Goal: Contribute content: Add original content to the website for others to see

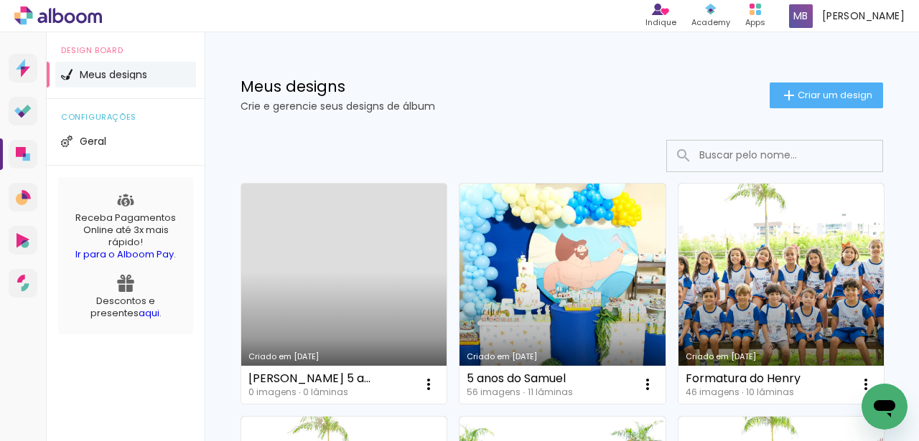
click at [375, 305] on link "Criado em [DATE]" at bounding box center [343, 294] width 205 height 220
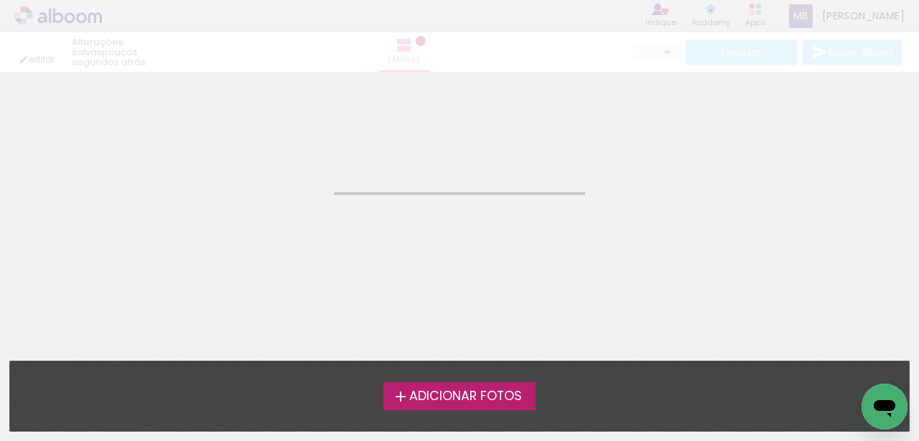
click at [472, 407] on label "Adicionar Fotos" at bounding box center [459, 395] width 153 height 27
click at [0, 0] on input "file" at bounding box center [0, 0] width 0 height 0
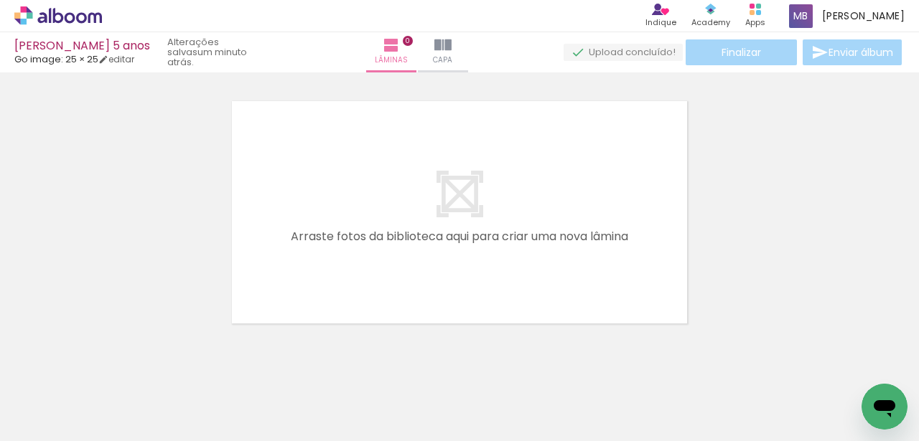
click at [140, 391] on div at bounding box center [143, 393] width 71 height 47
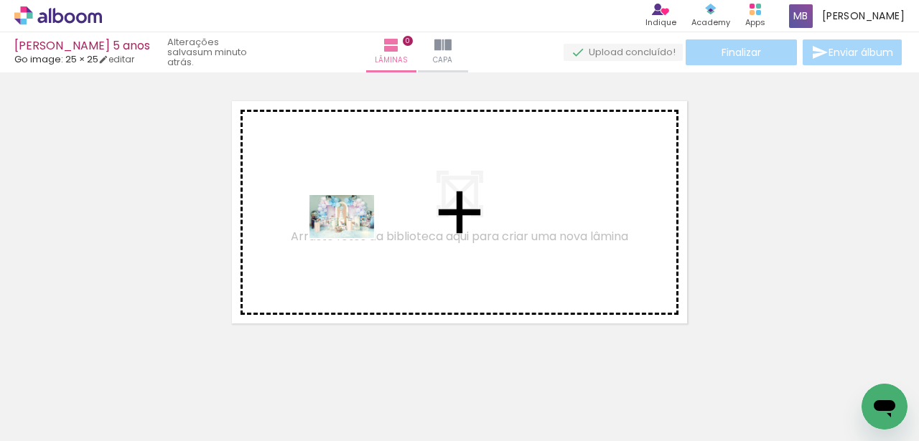
drag, startPoint x: 166, startPoint y: 386, endPoint x: 355, endPoint y: 234, distance: 241.9
click at [355, 234] on quentale-workspace at bounding box center [459, 220] width 919 height 441
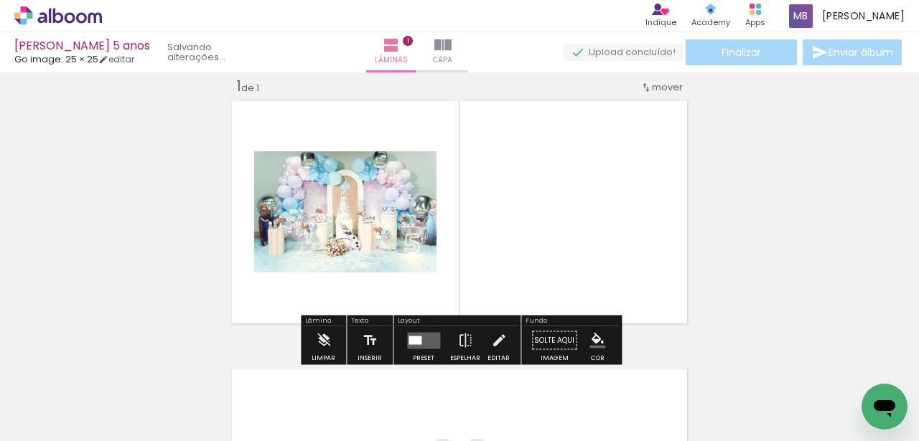
scroll to position [18, 0]
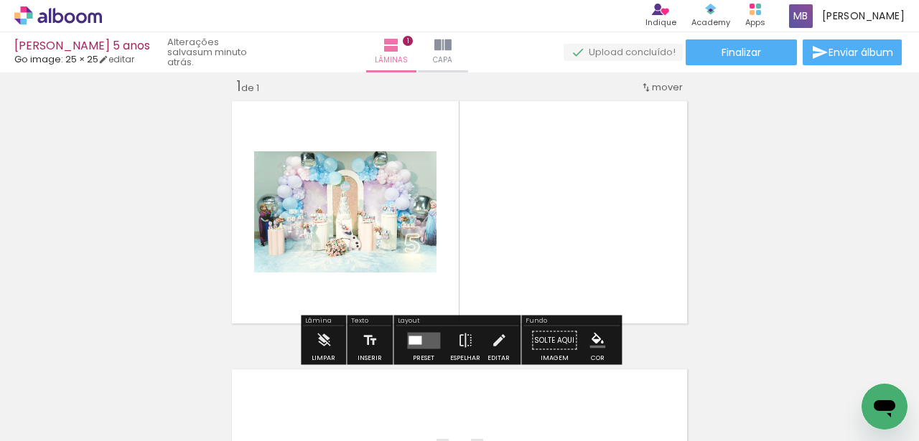
click at [723, 294] on div "Inserir lâmina 1 de 1" at bounding box center [459, 328] width 919 height 537
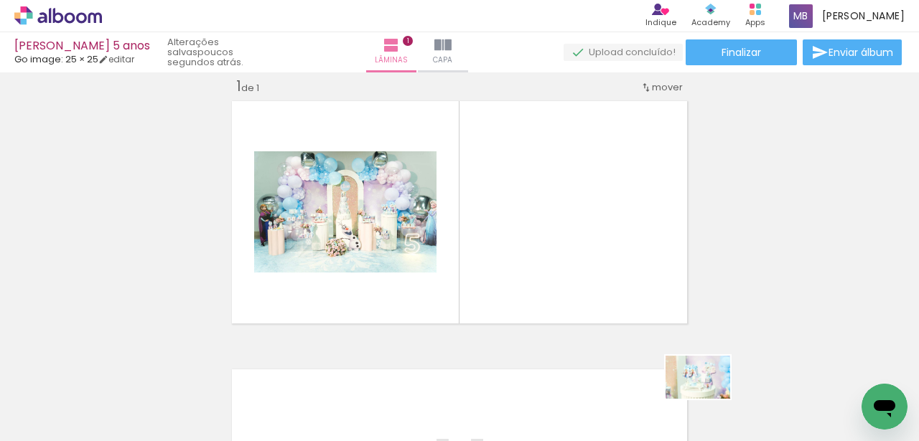
drag, startPoint x: 727, startPoint y: 392, endPoint x: 708, endPoint y: 399, distance: 20.0
click at [708, 399] on div at bounding box center [706, 393] width 71 height 47
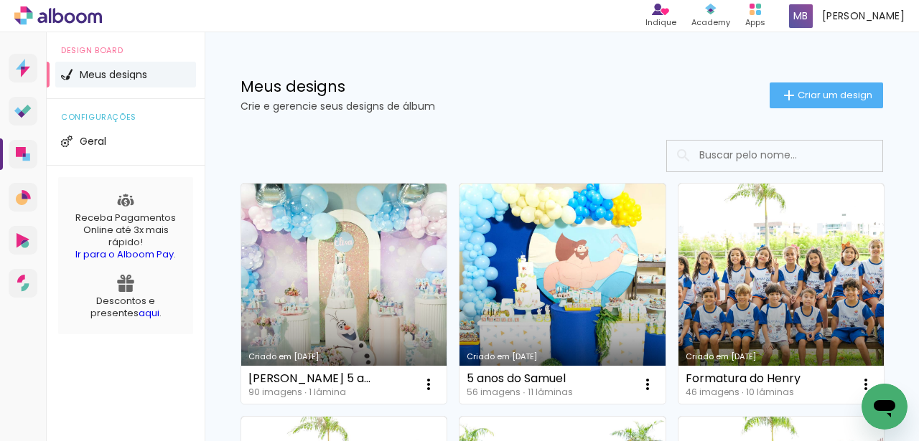
click at [366, 277] on link "Criado em [DATE]" at bounding box center [343, 294] width 205 height 220
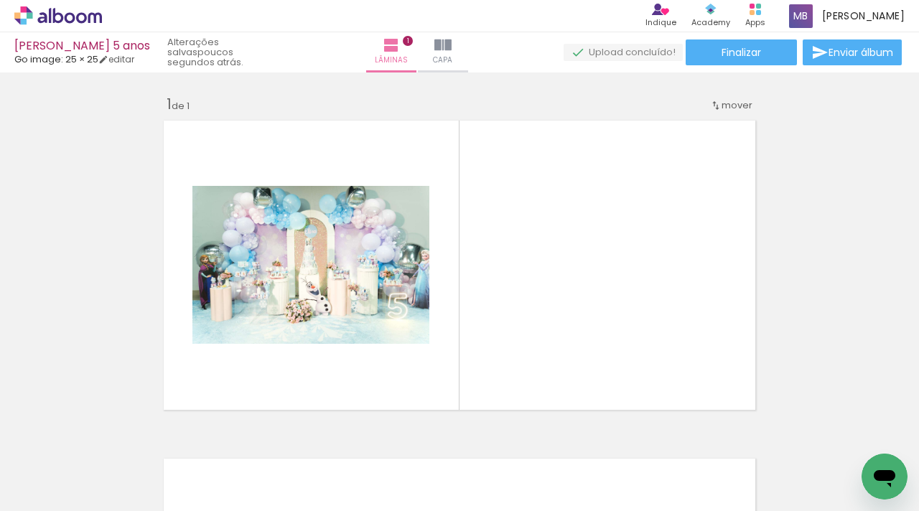
click at [903, 441] on div at bounding box center [867, 462] width 71 height 47
click at [222, 441] on div at bounding box center [224, 462] width 71 height 47
click at [242, 441] on div at bounding box center [224, 462] width 71 height 47
click at [246, 441] on div at bounding box center [224, 462] width 71 height 47
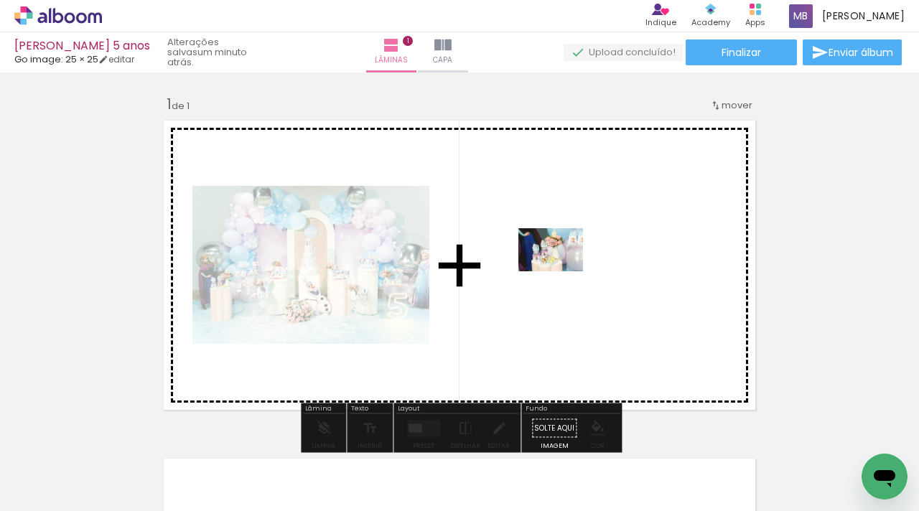
drag, startPoint x: 240, startPoint y: 469, endPoint x: 561, endPoint y: 271, distance: 377.6
click at [561, 271] on quentale-workspace at bounding box center [459, 255] width 919 height 511
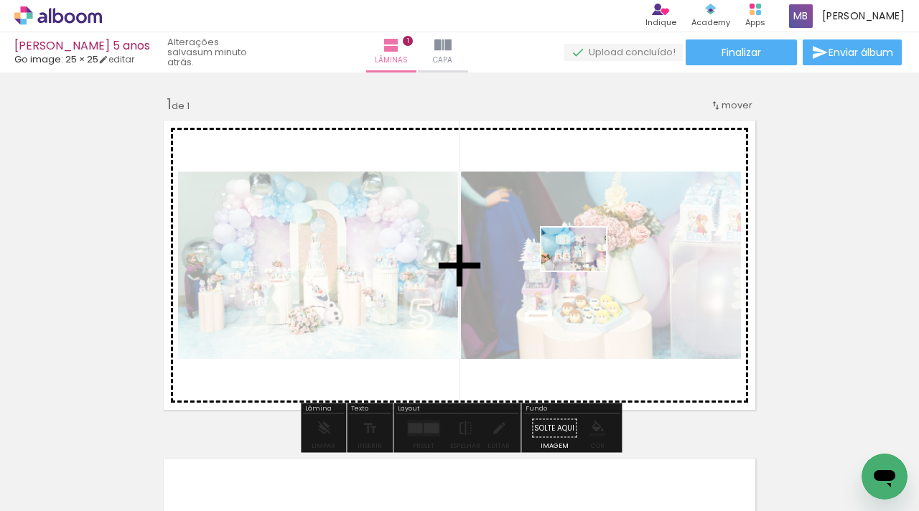
drag, startPoint x: 312, startPoint y: 466, endPoint x: 584, endPoint y: 271, distance: 335.2
click at [584, 271] on quentale-workspace at bounding box center [459, 255] width 919 height 511
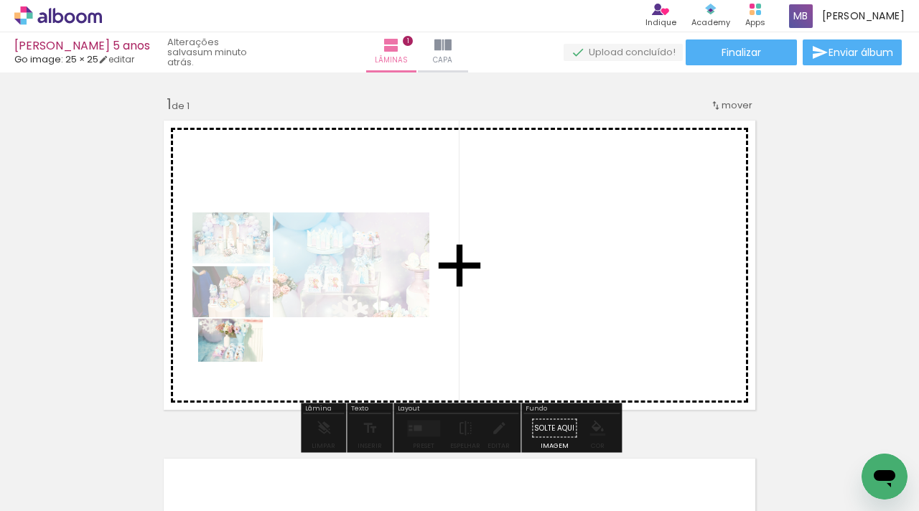
drag, startPoint x: 380, startPoint y: 458, endPoint x: 416, endPoint y: 418, distance: 53.9
click at [240, 361] on quentale-workspace at bounding box center [459, 255] width 919 height 511
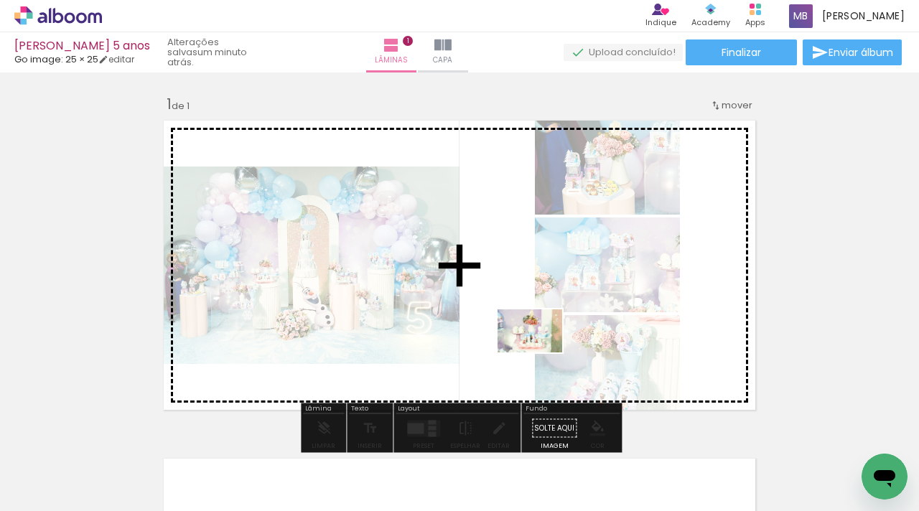
drag, startPoint x: 488, startPoint y: 476, endPoint x: 540, endPoint y: 352, distance: 134.7
click at [540, 352] on quentale-workspace at bounding box center [459, 255] width 919 height 511
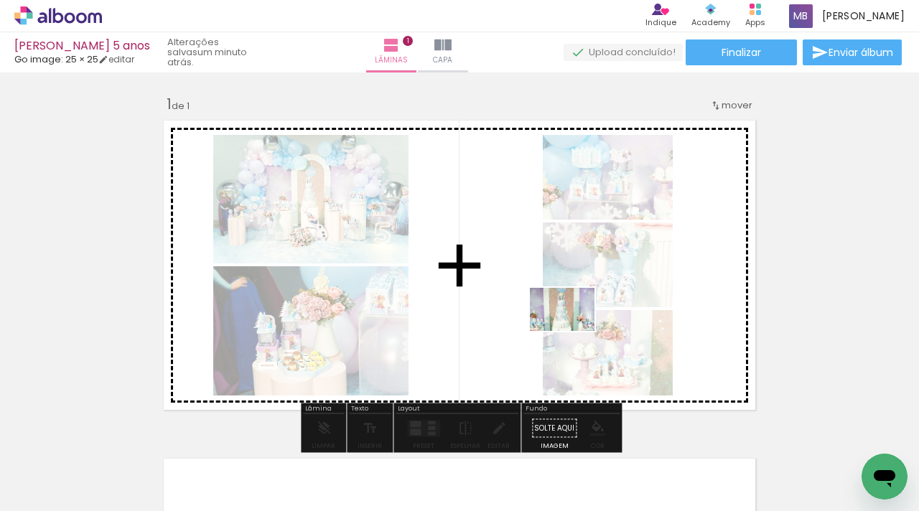
drag, startPoint x: 569, startPoint y: 474, endPoint x: 573, endPoint y: 332, distance: 142.1
click at [573, 332] on quentale-workspace at bounding box center [459, 255] width 919 height 511
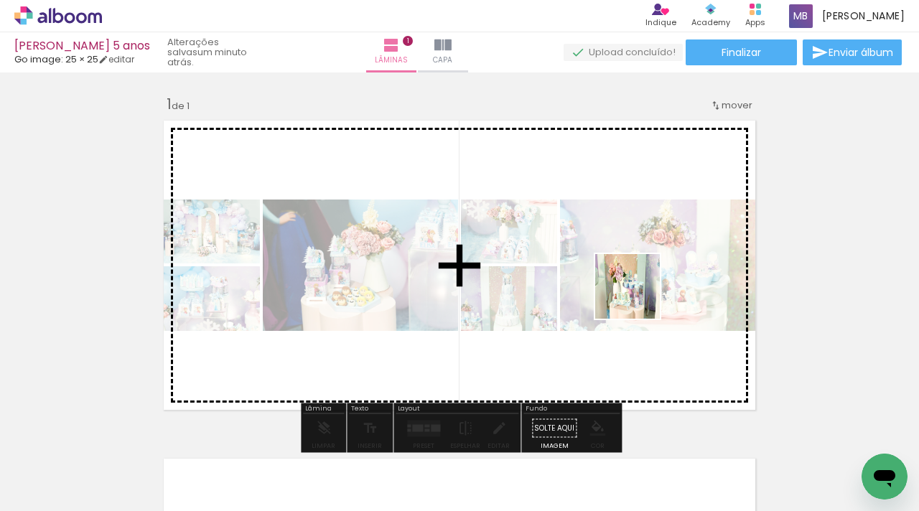
drag, startPoint x: 638, startPoint y: 458, endPoint x: 690, endPoint y: 410, distance: 70.6
click at [638, 275] on quentale-workspace at bounding box center [459, 255] width 919 height 511
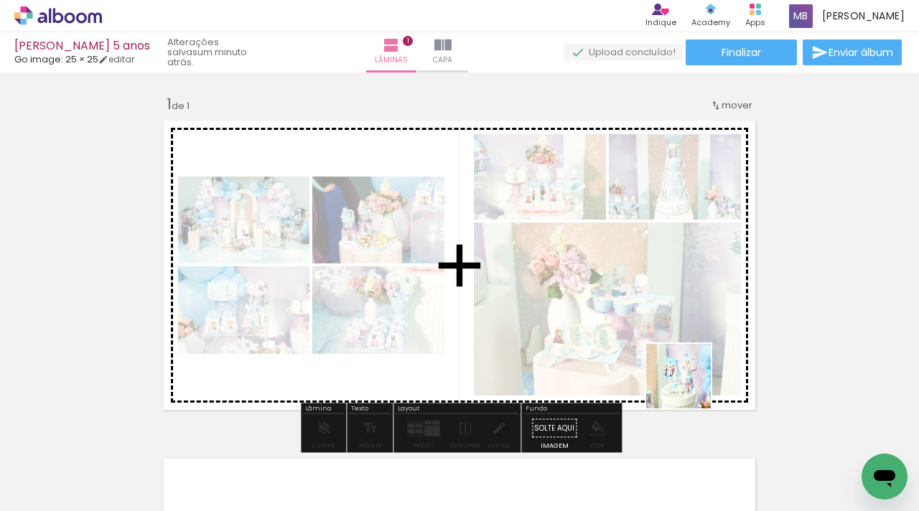
drag, startPoint x: 709, startPoint y: 478, endPoint x: 689, endPoint y: 385, distance: 95.4
click at [689, 385] on quentale-workspace at bounding box center [459, 255] width 919 height 511
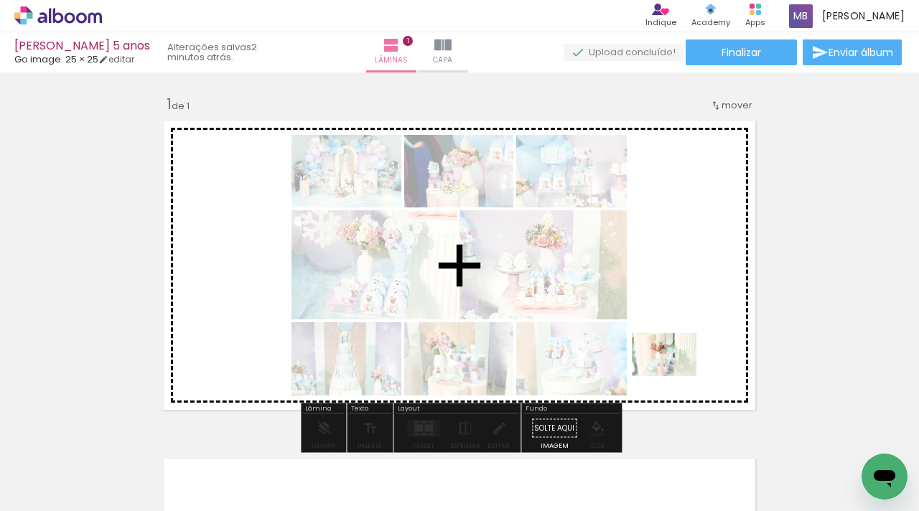
drag, startPoint x: 801, startPoint y: 475, endPoint x: 675, endPoint y: 376, distance: 160.5
click at [675, 376] on quentale-workspace at bounding box center [459, 255] width 919 height 511
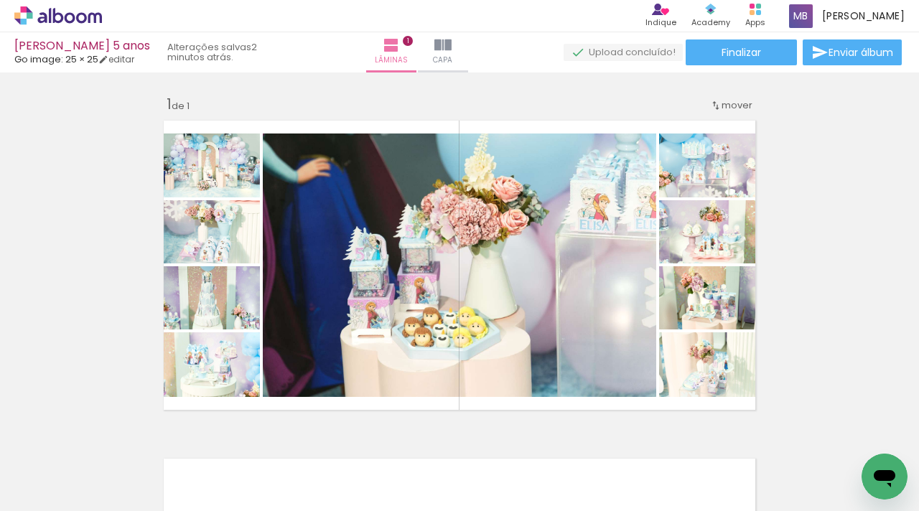
click at [718, 441] on div at bounding box center [706, 462] width 71 height 47
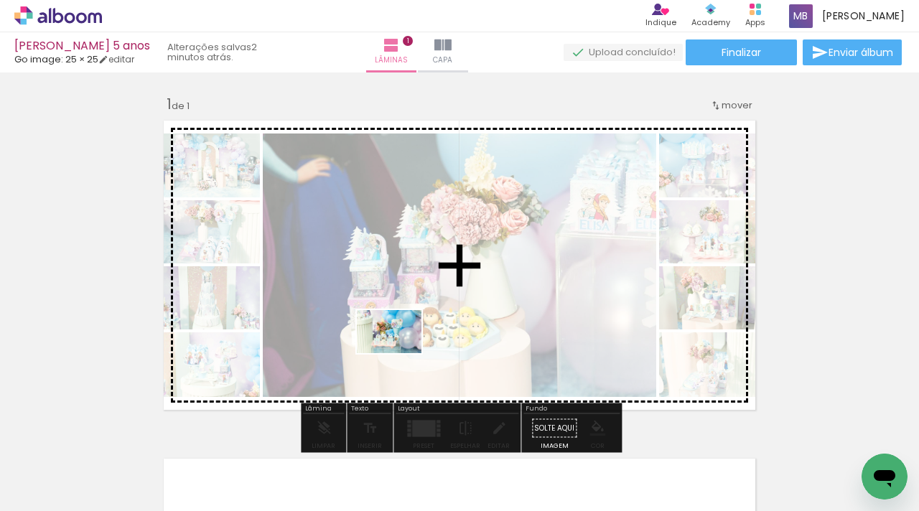
drag, startPoint x: 393, startPoint y: 470, endPoint x: 401, endPoint y: 350, distance: 120.1
click at [401, 351] on quentale-workspace at bounding box center [459, 255] width 919 height 511
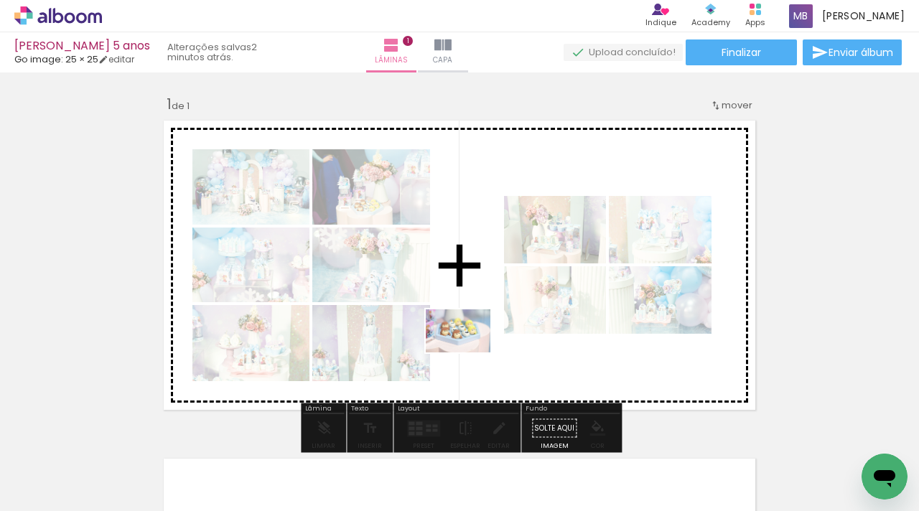
drag, startPoint x: 461, startPoint y: 465, endPoint x: 469, endPoint y: 351, distance: 114.4
click at [469, 351] on quentale-workspace at bounding box center [459, 255] width 919 height 511
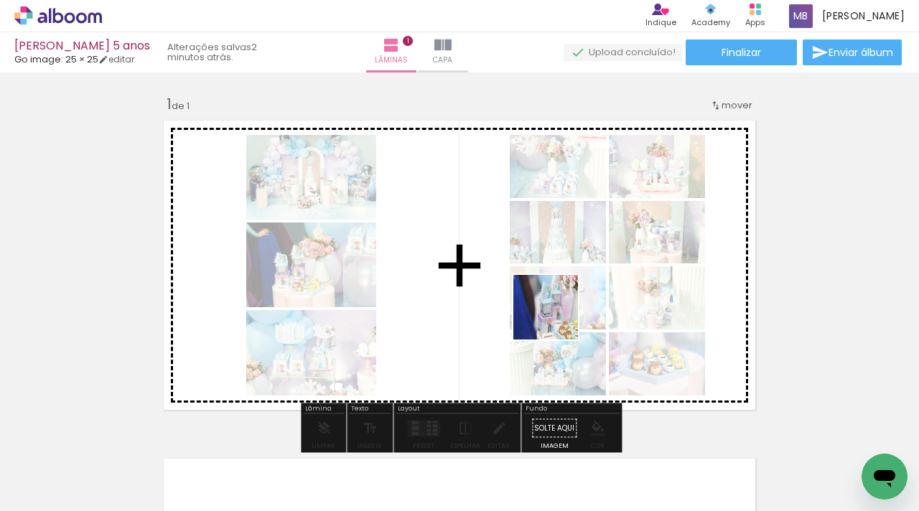
drag, startPoint x: 553, startPoint y: 459, endPoint x: 556, endPoint y: 310, distance: 149.3
click at [556, 310] on quentale-workspace at bounding box center [459, 255] width 919 height 511
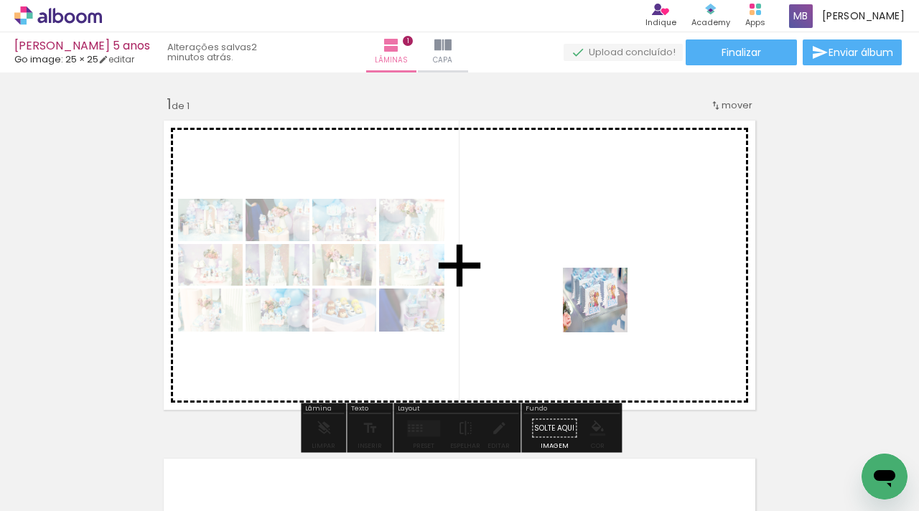
drag, startPoint x: 724, startPoint y: 471, endPoint x: 647, endPoint y: 337, distance: 155.0
click at [605, 311] on quentale-workspace at bounding box center [459, 255] width 919 height 511
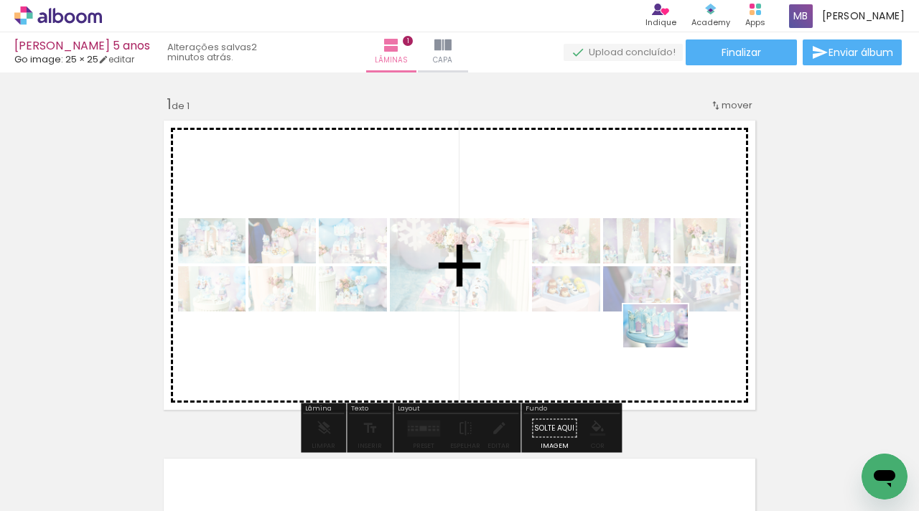
drag, startPoint x: 790, startPoint y: 485, endPoint x: 666, endPoint y: 347, distance: 185.5
click at [666, 347] on quentale-workspace at bounding box center [459, 255] width 919 height 511
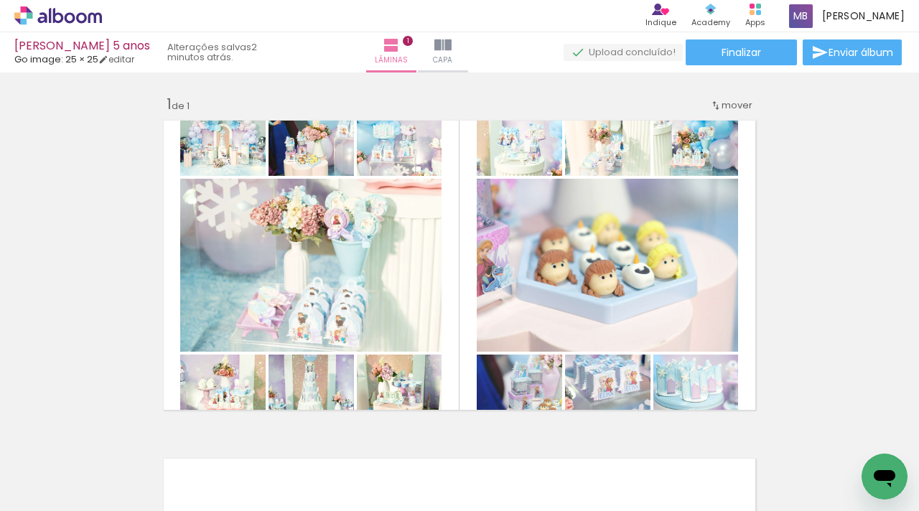
click at [764, 441] on div at bounding box center [781, 462] width 71 height 47
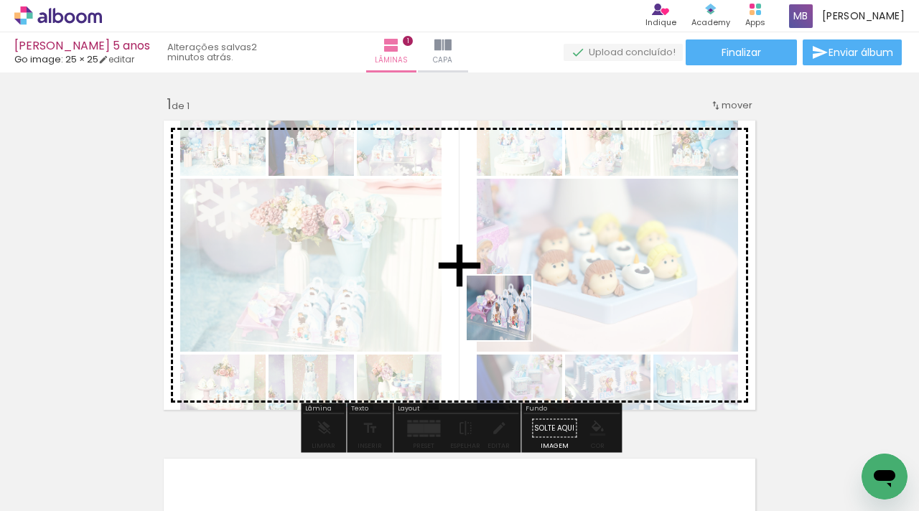
drag, startPoint x: 488, startPoint y: 471, endPoint x: 510, endPoint y: 318, distance: 155.2
click at [510, 318] on quentale-workspace at bounding box center [459, 255] width 919 height 511
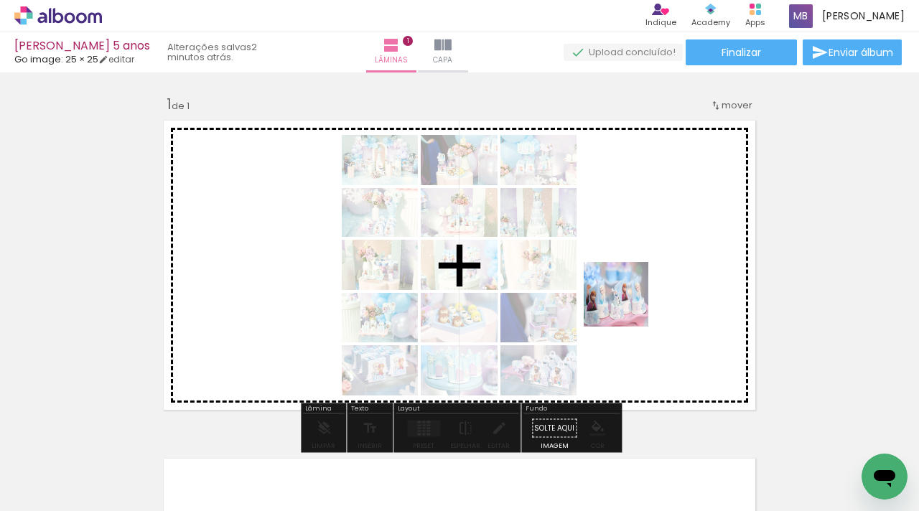
drag, startPoint x: 638, startPoint y: 472, endPoint x: 626, endPoint y: 304, distance: 168.3
click at [626, 304] on quentale-workspace at bounding box center [459, 255] width 919 height 511
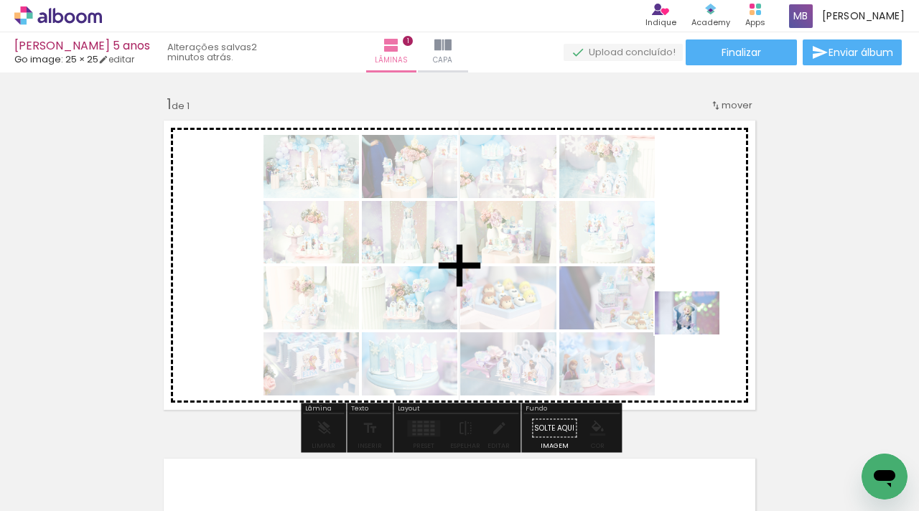
drag, startPoint x: 736, startPoint y: 473, endPoint x: 698, endPoint y: 334, distance: 143.8
click at [698, 334] on quentale-workspace at bounding box center [459, 255] width 919 height 511
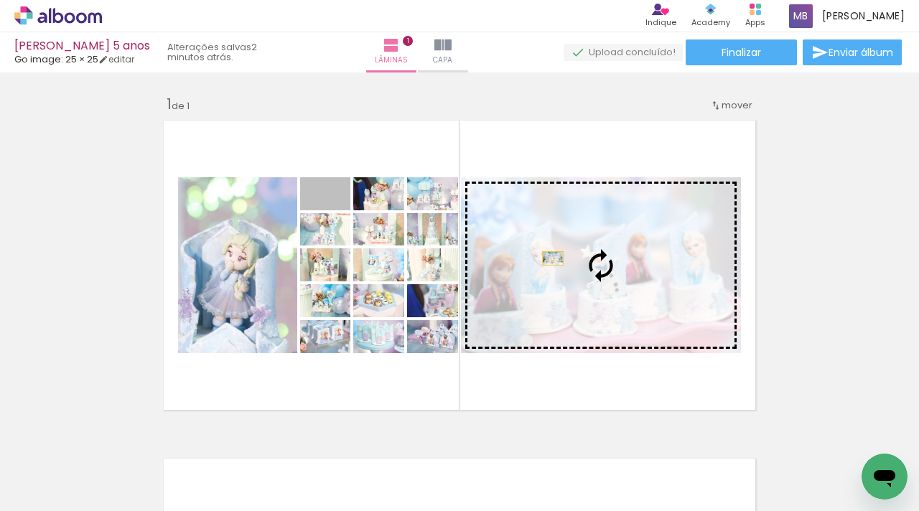
drag, startPoint x: 338, startPoint y: 198, endPoint x: 553, endPoint y: 258, distance: 222.9
click at [0, 0] on slot at bounding box center [0, 0] width 0 height 0
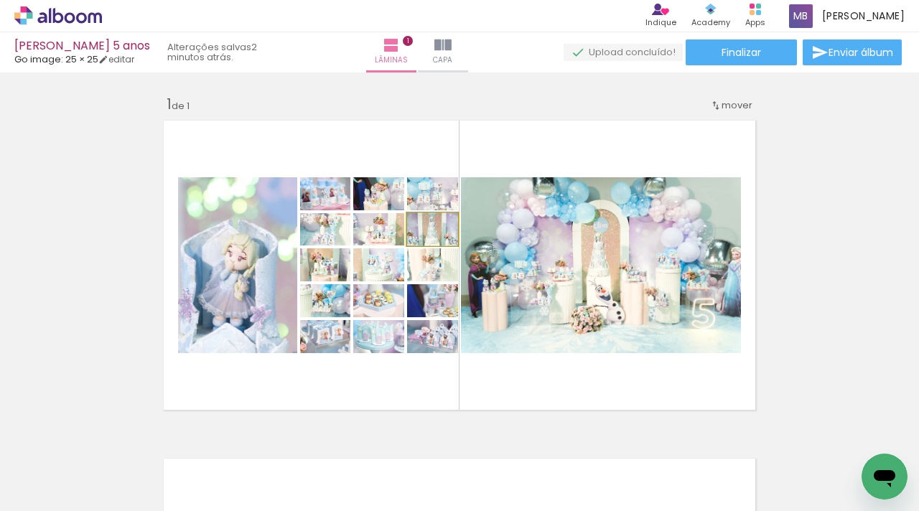
drag, startPoint x: 443, startPoint y: 227, endPoint x: 241, endPoint y: 244, distance: 202.4
type paper-slider "100"
click at [0, 0] on slot at bounding box center [0, 0] width 0 height 0
drag, startPoint x: 425, startPoint y: 225, endPoint x: 230, endPoint y: 233, distance: 195.4
click at [0, 0] on slot at bounding box center [0, 0] width 0 height 0
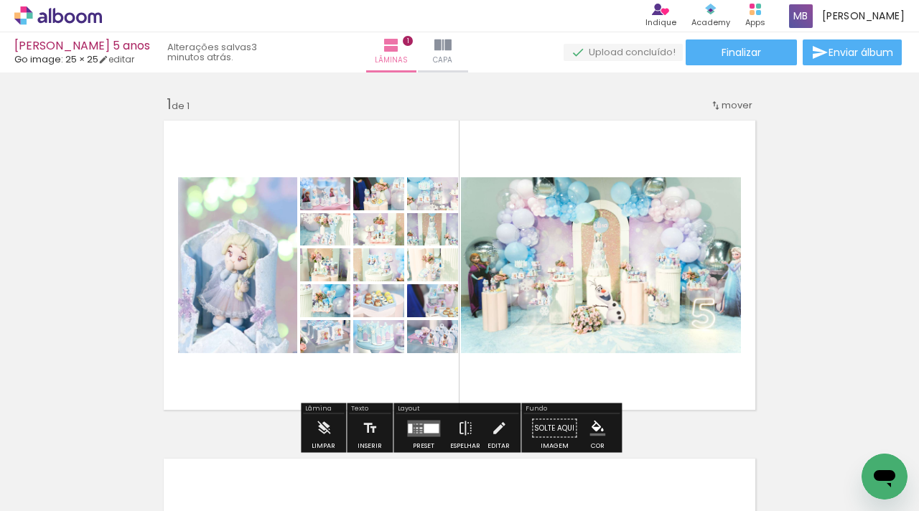
click at [849, 344] on div "Inserir lâmina 1 de 1" at bounding box center [459, 416] width 919 height 677
drag, startPoint x: 789, startPoint y: 287, endPoint x: 362, endPoint y: 259, distance: 427.9
click at [362, 259] on div "Inserir lâmina 1 de 1" at bounding box center [459, 416] width 919 height 677
drag, startPoint x: 705, startPoint y: 386, endPoint x: 719, endPoint y: 243, distance: 144.2
click at [719, 243] on quentale-layouter at bounding box center [459, 265] width 604 height 302
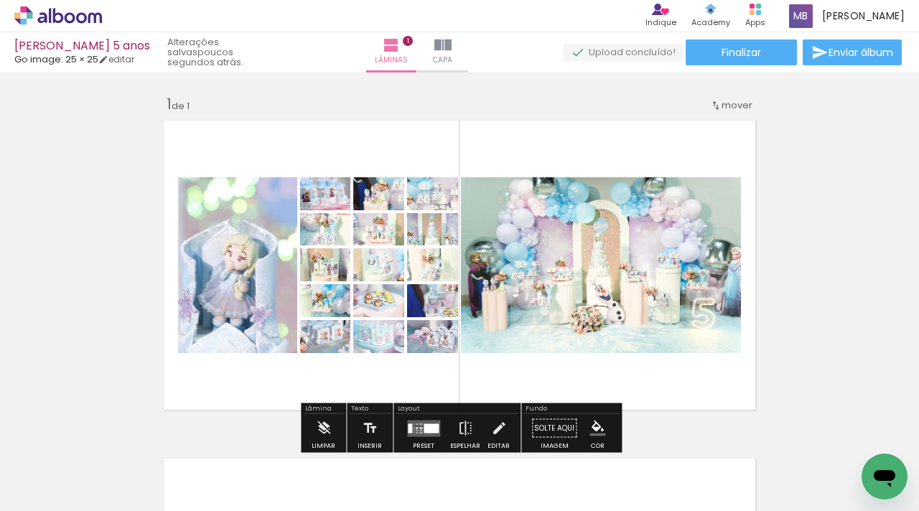
drag, startPoint x: 782, startPoint y: 369, endPoint x: 621, endPoint y: 314, distance: 170.0
click at [621, 314] on div "Inserir lâmina 1 de 1" at bounding box center [459, 416] width 919 height 677
click at [108, 309] on div "Inserir lâmina 1 de 1" at bounding box center [459, 416] width 919 height 677
click at [325, 419] on iron-icon at bounding box center [324, 428] width 16 height 29
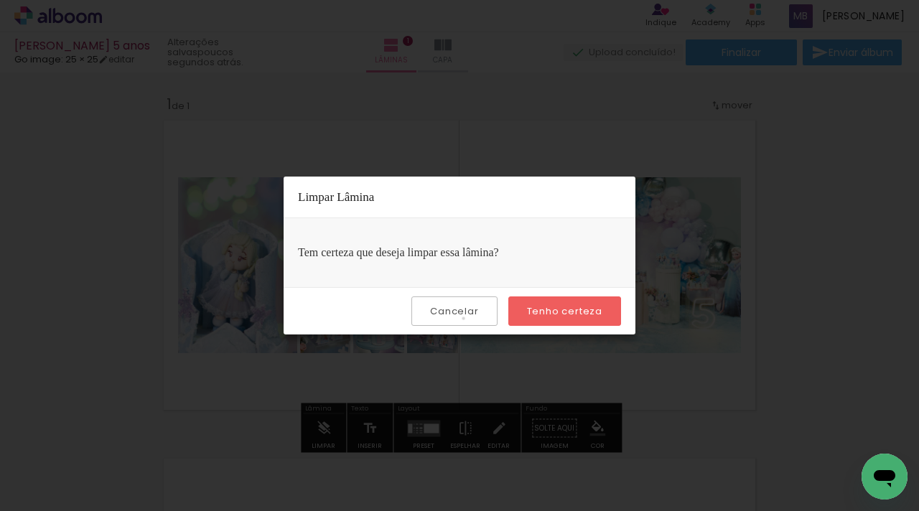
click at [466, 319] on paper-button "Cancelar" at bounding box center [453, 310] width 85 height 29
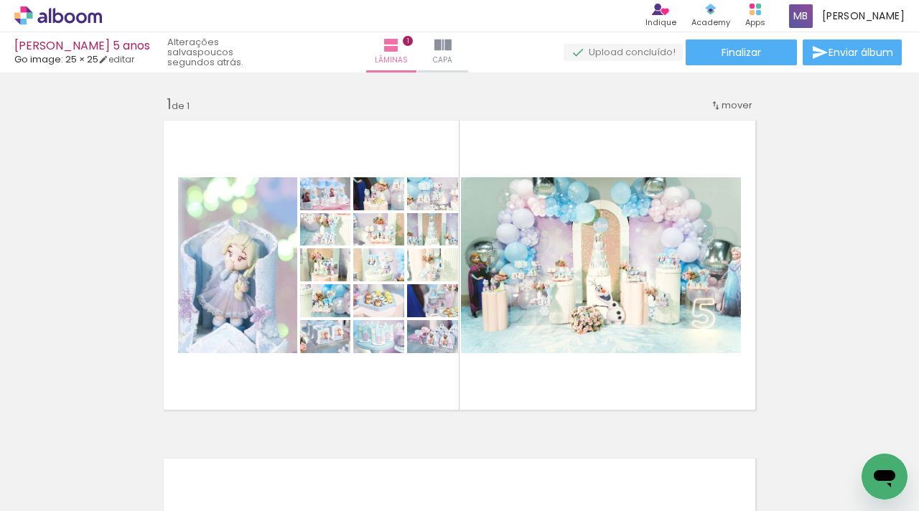
click at [801, 441] on div at bounding box center [792, 462] width 71 height 47
drag, startPoint x: 403, startPoint y: 473, endPoint x: 888, endPoint y: 388, distance: 492.4
click at [888, 388] on quentale-workspace at bounding box center [459, 255] width 919 height 511
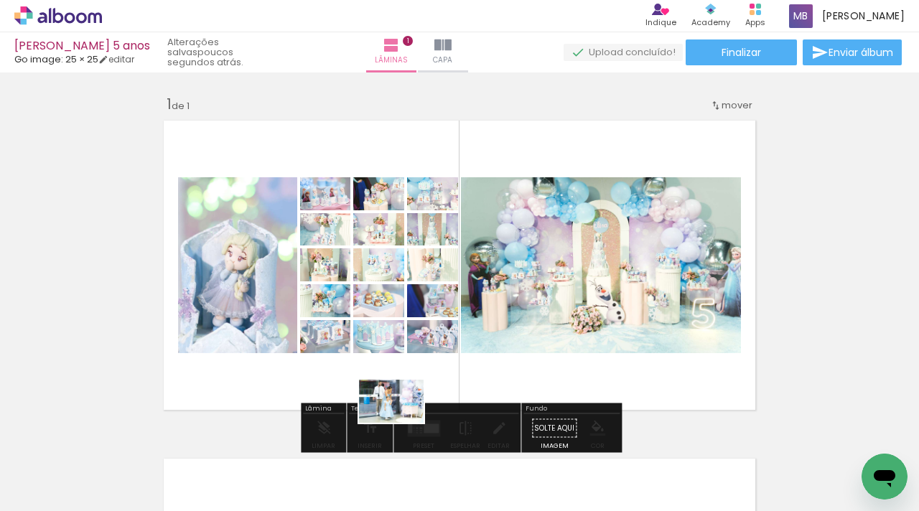
drag, startPoint x: 376, startPoint y: 476, endPoint x: 402, endPoint y: 423, distance: 59.7
click at [402, 423] on quentale-thumb at bounding box center [379, 462] width 80 height 83
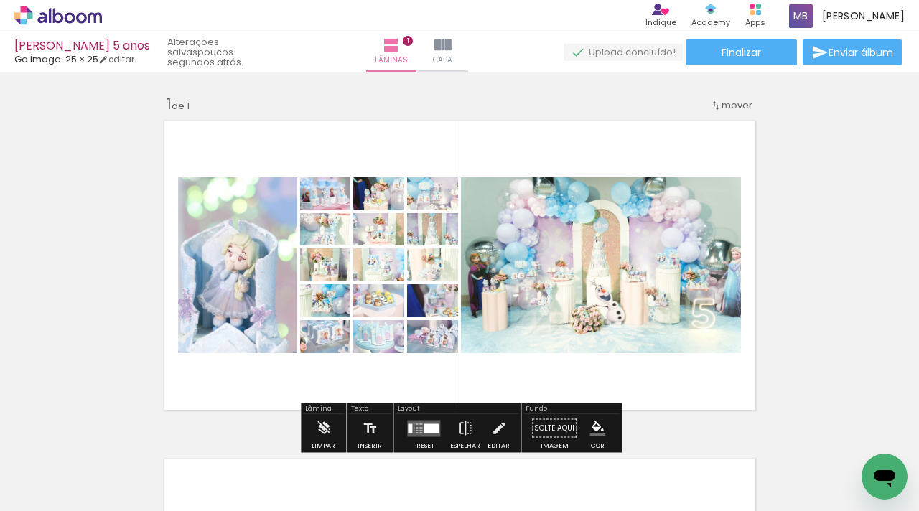
click at [122, 398] on div "Inserir lâmina 1 de 1" at bounding box center [459, 416] width 919 height 677
click at [736, 106] on span "mover" at bounding box center [736, 105] width 31 height 14
click at [736, 106] on paper-item "Posição atual: 1" at bounding box center [699, 103] width 109 height 24
click at [396, 55] on span "Lâminas" at bounding box center [391, 60] width 33 height 13
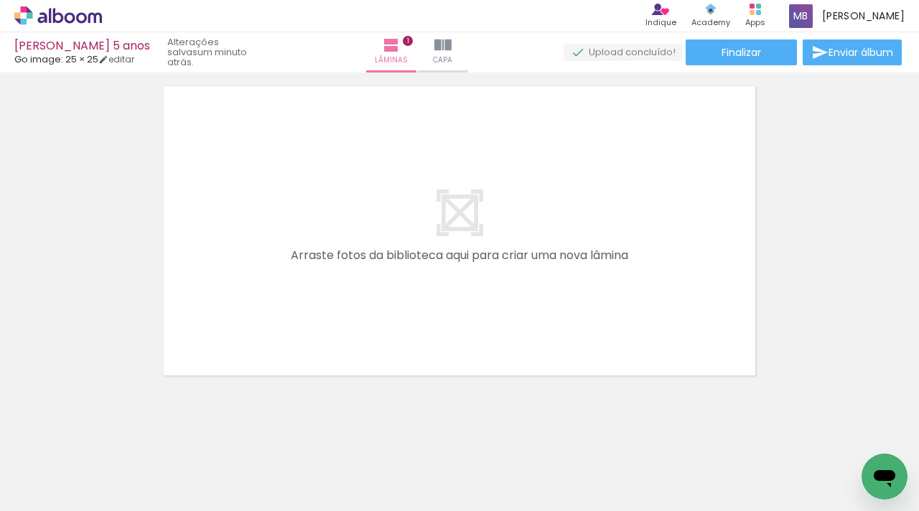
scroll to position [377, 0]
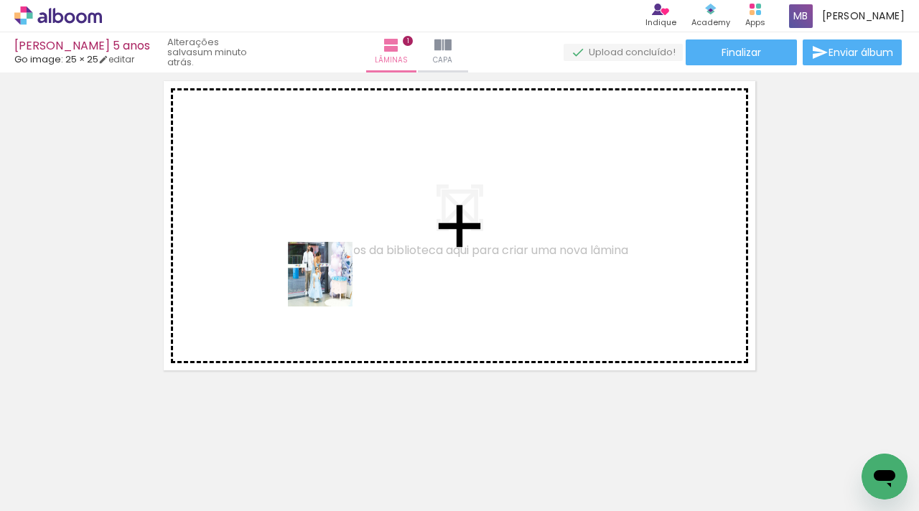
drag, startPoint x: 388, startPoint y: 454, endPoint x: 329, endPoint y: 281, distance: 183.4
click at [329, 281] on quentale-workspace at bounding box center [459, 255] width 919 height 511
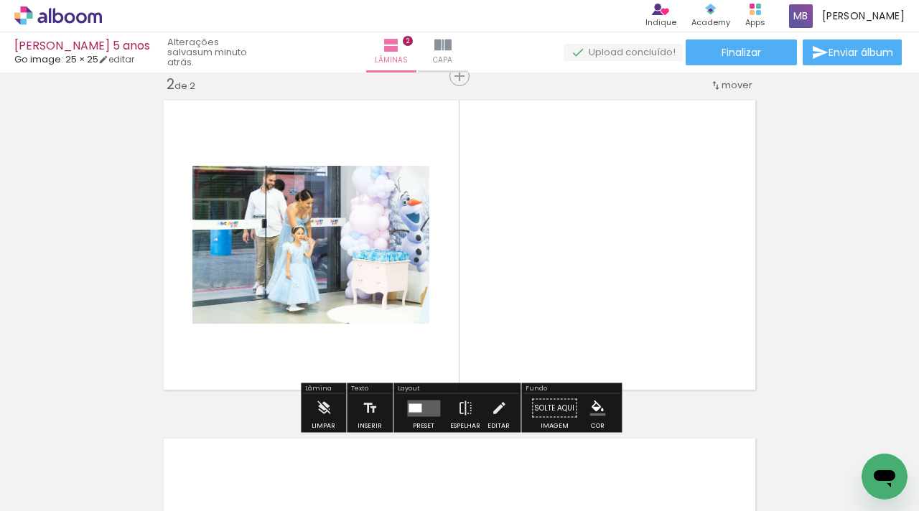
scroll to position [356, 0]
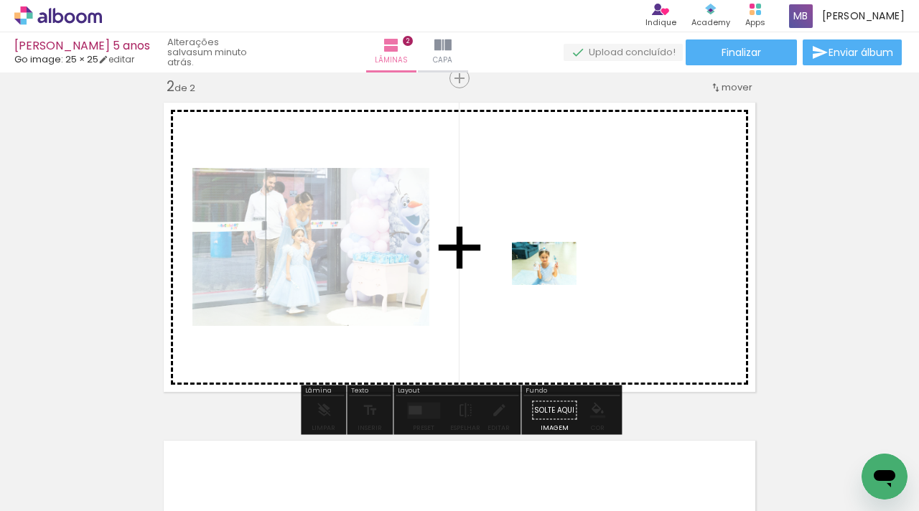
drag, startPoint x: 481, startPoint y: 462, endPoint x: 548, endPoint y: 367, distance: 116.9
click at [555, 285] on quentale-workspace at bounding box center [459, 255] width 919 height 511
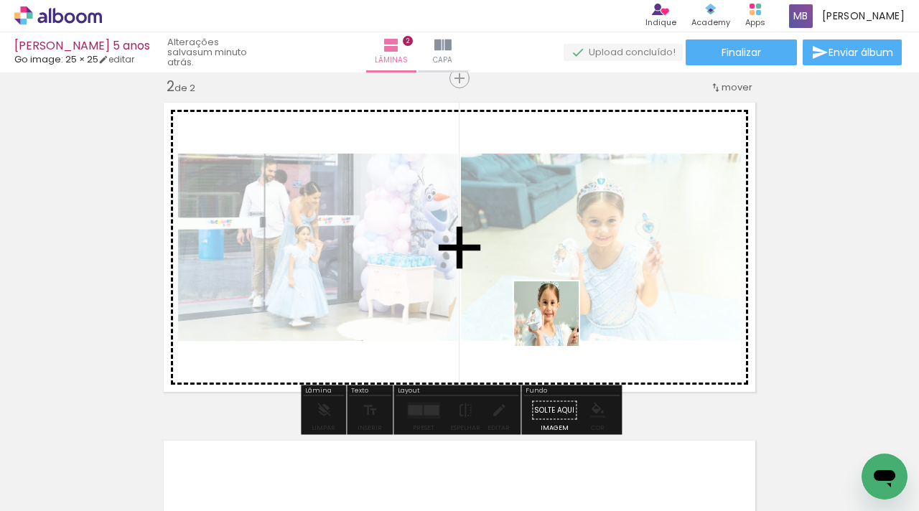
drag, startPoint x: 556, startPoint y: 434, endPoint x: 559, endPoint y: 311, distance: 122.7
click at [559, 311] on quentale-workspace at bounding box center [459, 255] width 919 height 511
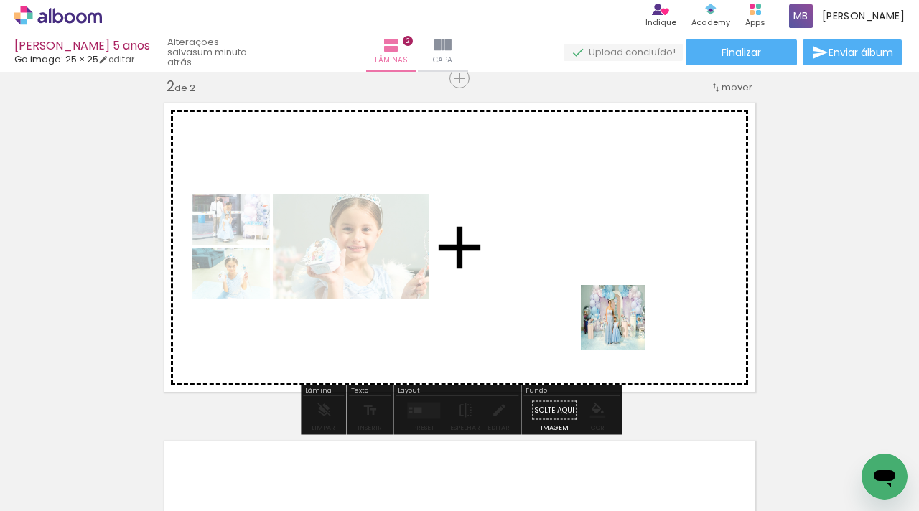
drag, startPoint x: 624, startPoint y: 464, endPoint x: 624, endPoint y: 258, distance: 206.0
click at [624, 258] on quentale-workspace at bounding box center [459, 255] width 919 height 511
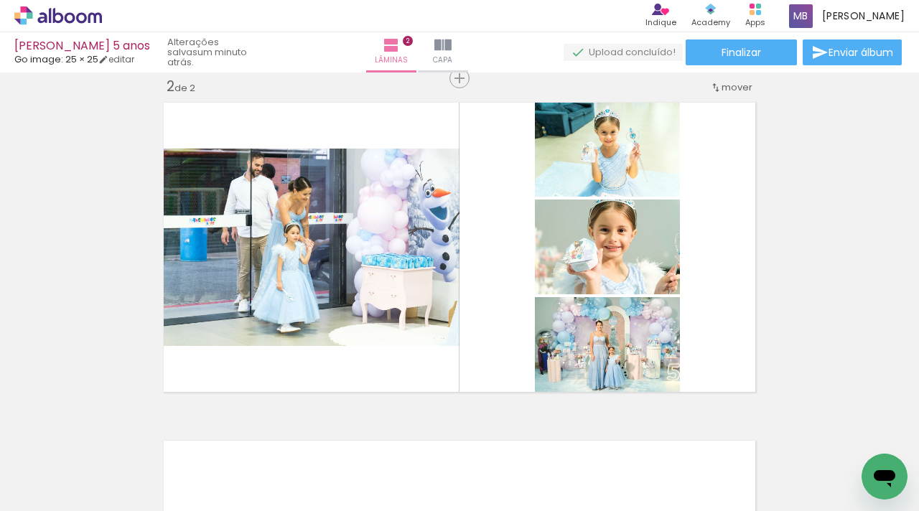
click at [777, 441] on div at bounding box center [781, 462] width 71 height 47
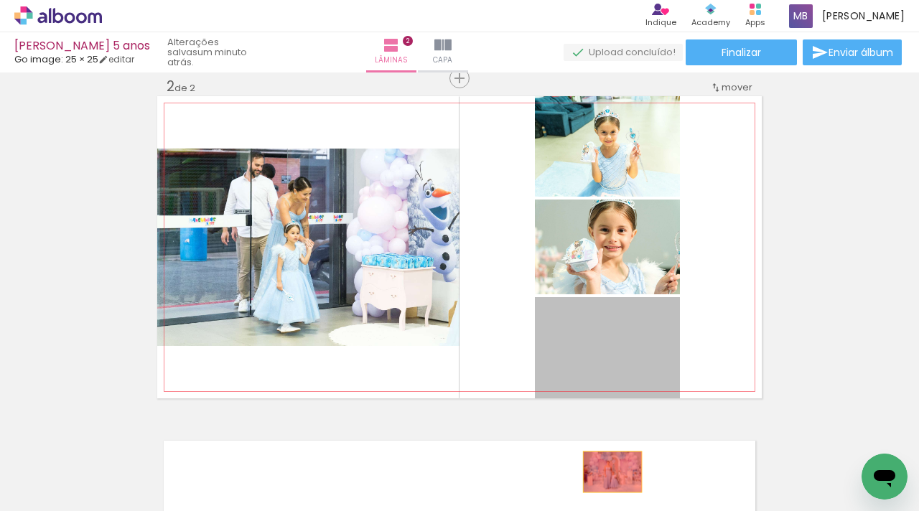
drag, startPoint x: 625, startPoint y: 348, endPoint x: 612, endPoint y: 473, distance: 125.5
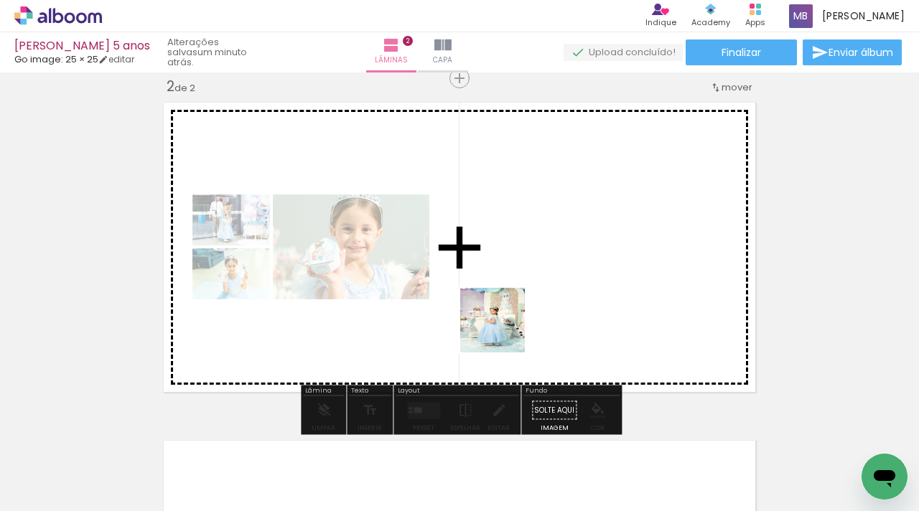
drag, startPoint x: 357, startPoint y: 468, endPoint x: 513, endPoint y: 322, distance: 213.2
click at [513, 322] on quentale-workspace at bounding box center [459, 255] width 919 height 511
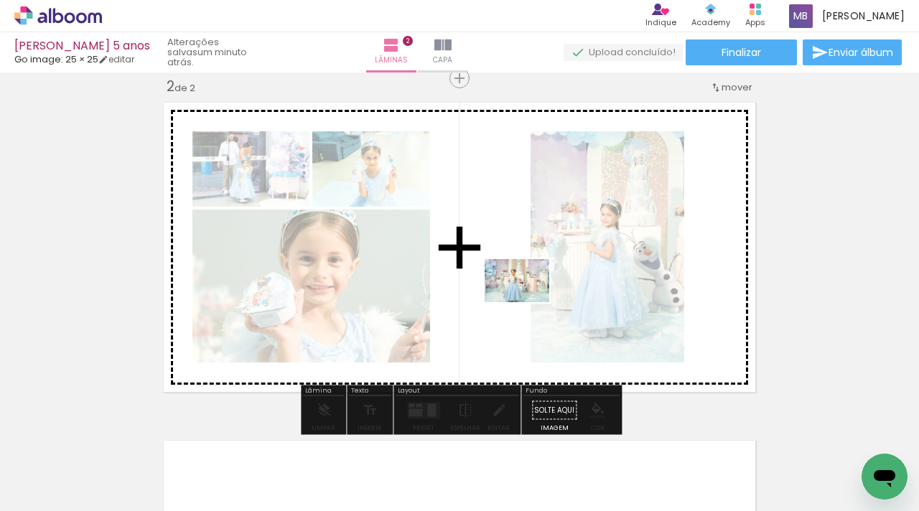
drag, startPoint x: 441, startPoint y: 473, endPoint x: 527, endPoint y: 302, distance: 191.3
click at [527, 302] on quentale-workspace at bounding box center [459, 255] width 919 height 511
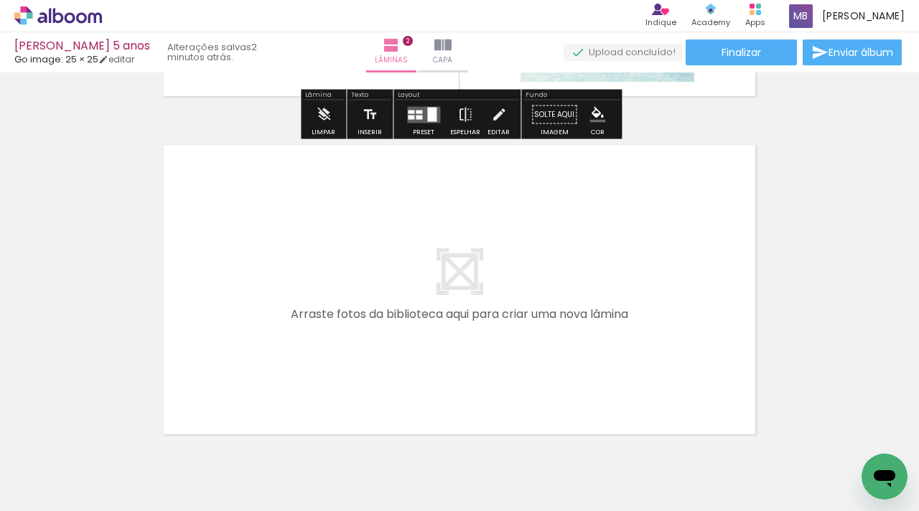
scroll to position [662, 0]
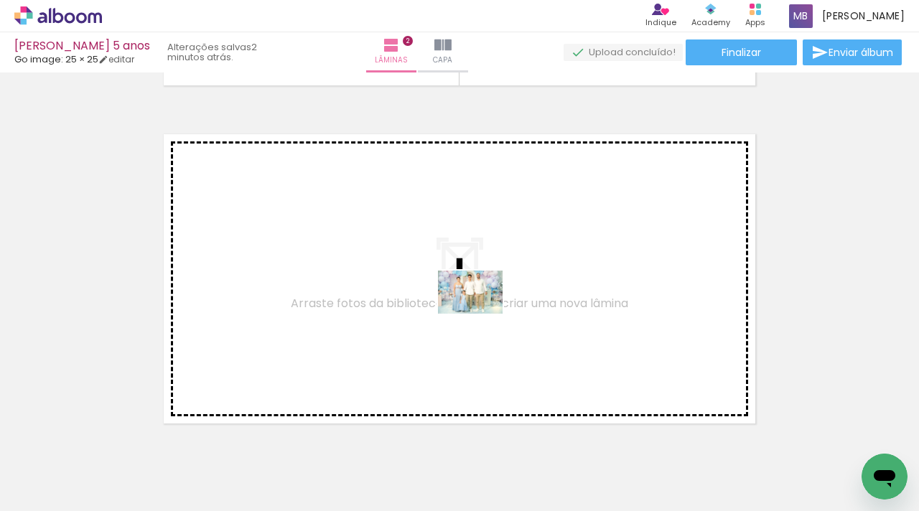
click at [481, 314] on quentale-workspace at bounding box center [459, 255] width 919 height 511
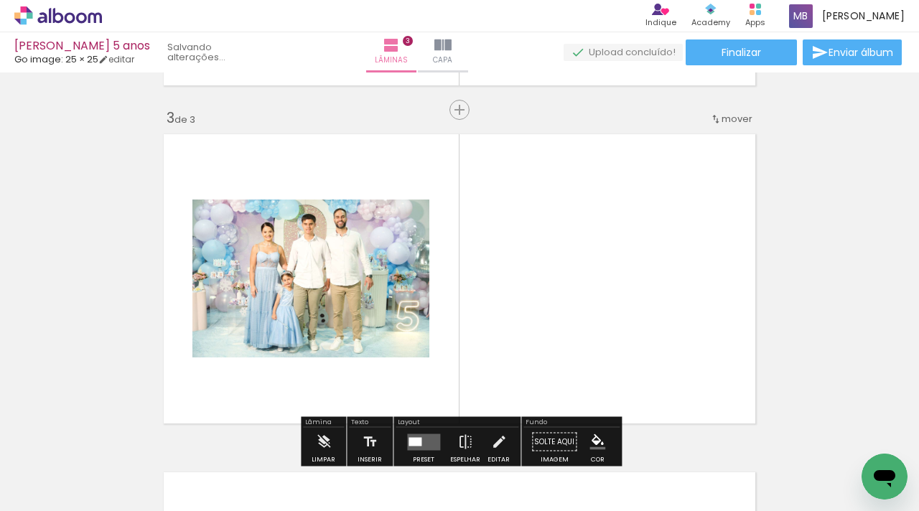
scroll to position [694, 0]
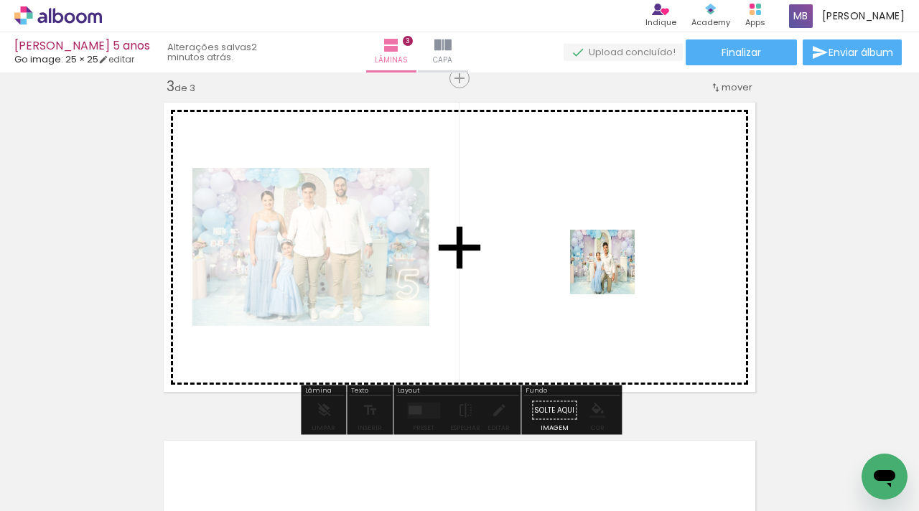
drag, startPoint x: 612, startPoint y: 466, endPoint x: 670, endPoint y: 399, distance: 88.0
click at [614, 273] on quentale-workspace at bounding box center [459, 255] width 919 height 511
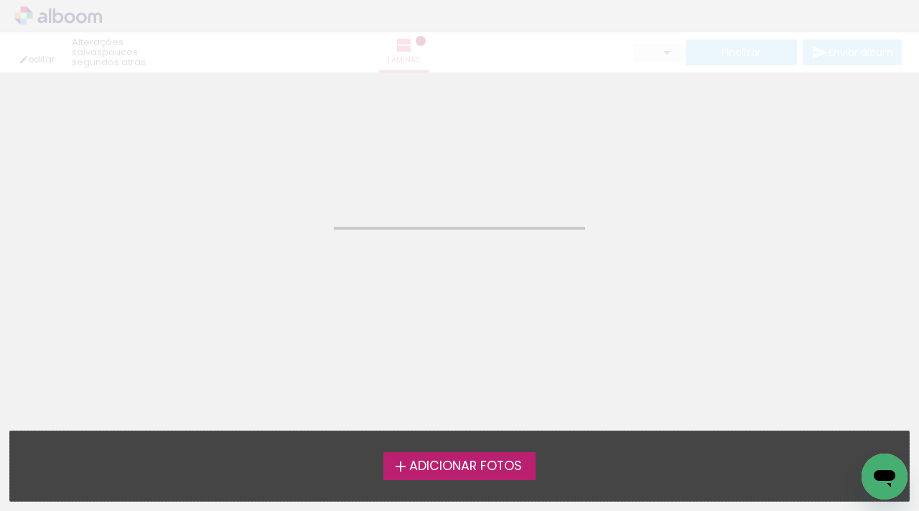
click at [431, 169] on neon-animatable "Confirmar Cancelar" at bounding box center [459, 145] width 919 height 146
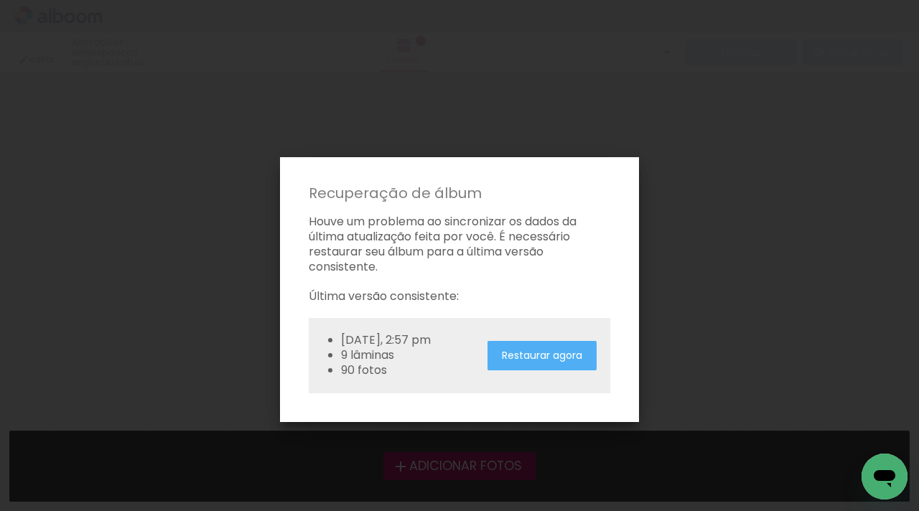
click at [0, 0] on slot "Restaurar agora" at bounding box center [0, 0] width 0 height 0
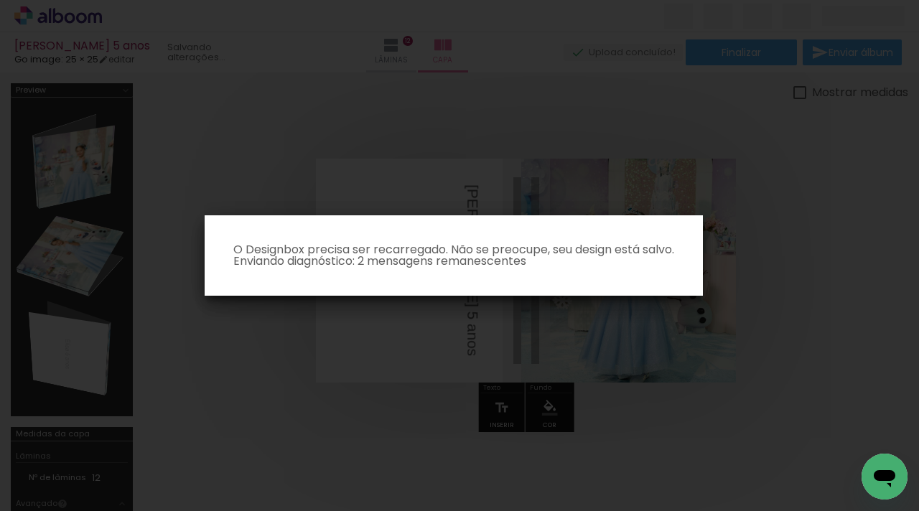
scroll to position [0, 2338]
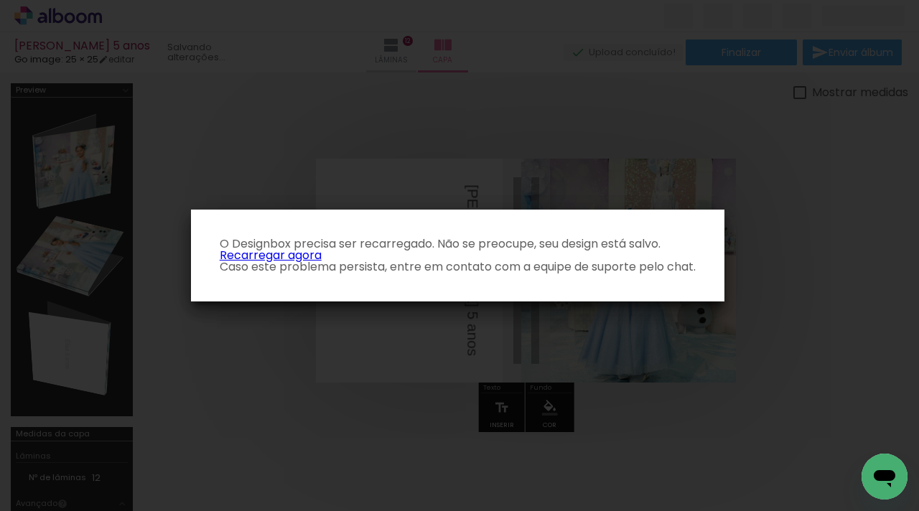
click at [304, 257] on link "Recarregar agora" at bounding box center [271, 255] width 102 height 17
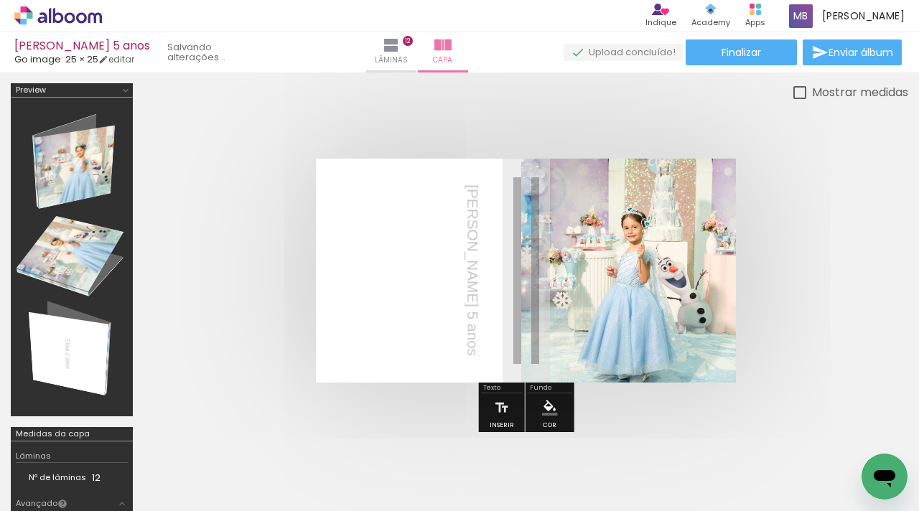
click at [462, 272] on p "[PERSON_NAME] 5 anos" at bounding box center [473, 270] width 22 height 172
click at [0, 0] on iron-icon at bounding box center [0, 0] width 0 height 0
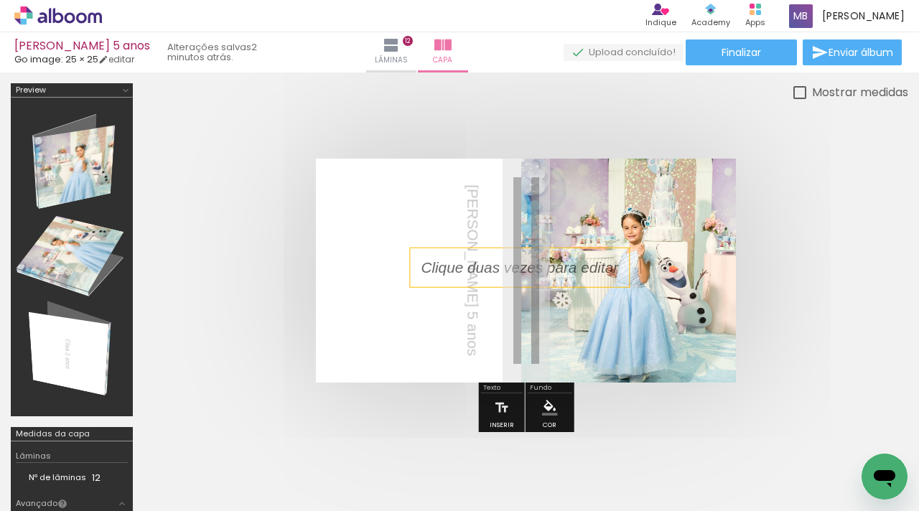
click at [476, 268] on p at bounding box center [530, 268] width 219 height 22
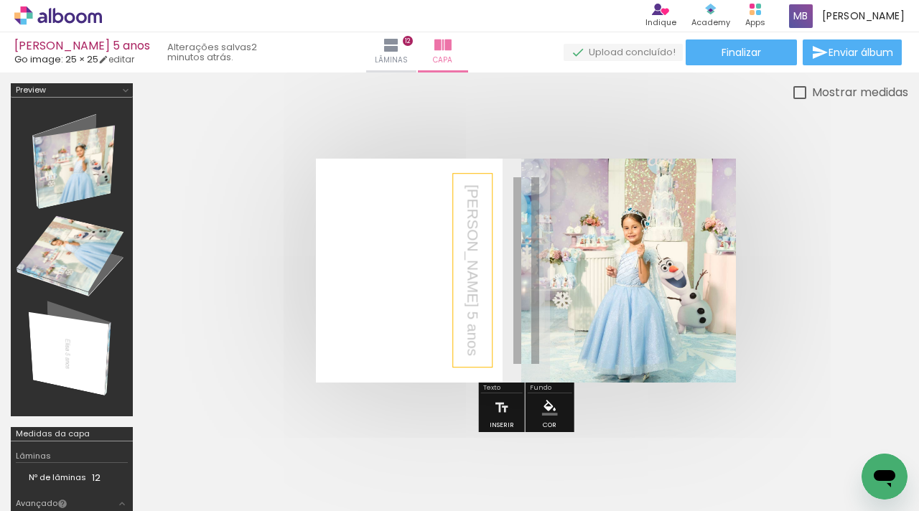
click at [462, 266] on p "[PERSON_NAME] 5 anos" at bounding box center [473, 270] width 22 height 172
click at [0, 0] on quentale-selection at bounding box center [0, 0] width 0 height 0
click at [462, 266] on p "[PERSON_NAME] 5 anos" at bounding box center [473, 270] width 22 height 172
type input "Sans Serif"
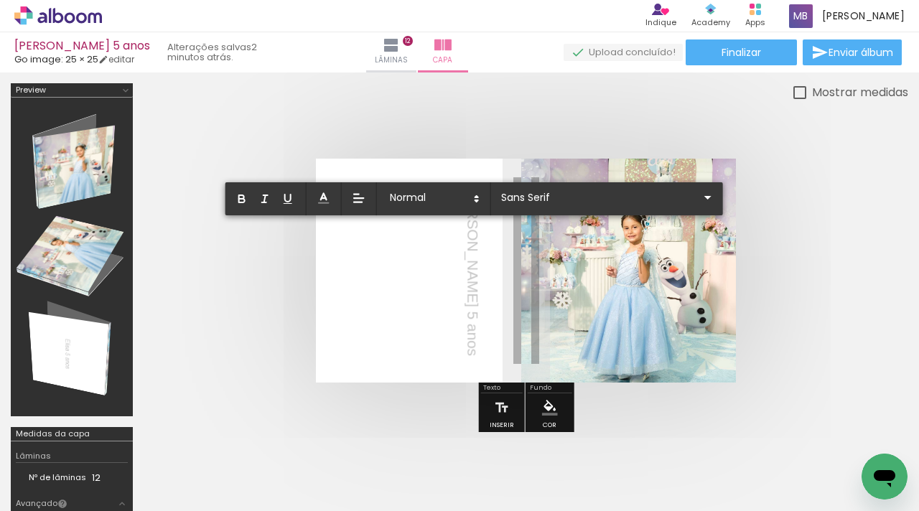
click at [0, 0] on quentale-layouter at bounding box center [0, 0] width 0 height 0
click at [0, 0] on quentale-selection at bounding box center [0, 0] width 0 height 0
click at [0, 0] on quentale-layouter at bounding box center [0, 0] width 0 height 0
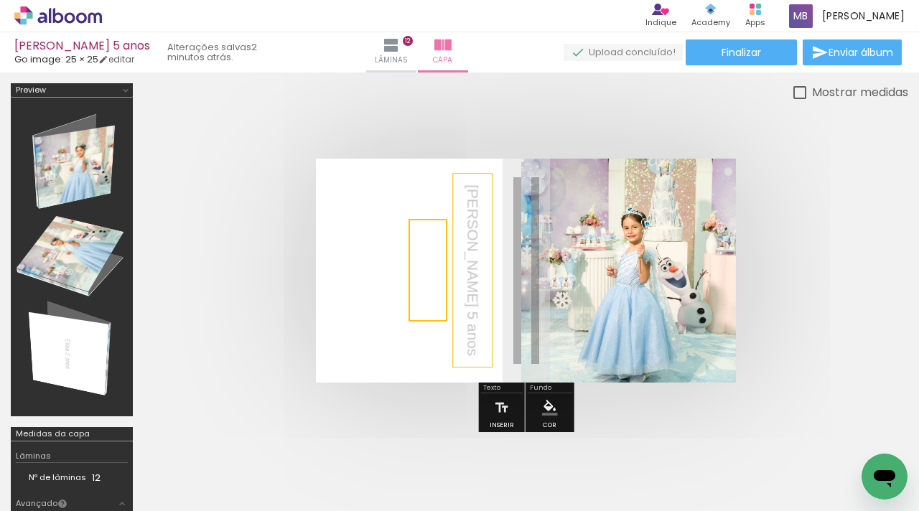
click at [0, 0] on quentale-selection at bounding box center [0, 0] width 0 height 0
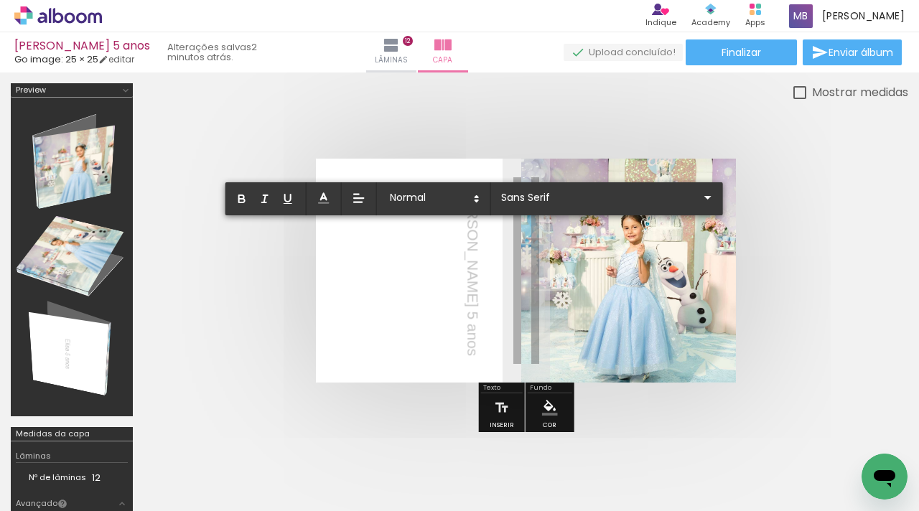
click at [462, 299] on p "[PERSON_NAME] 5 anos" at bounding box center [473, 270] width 22 height 172
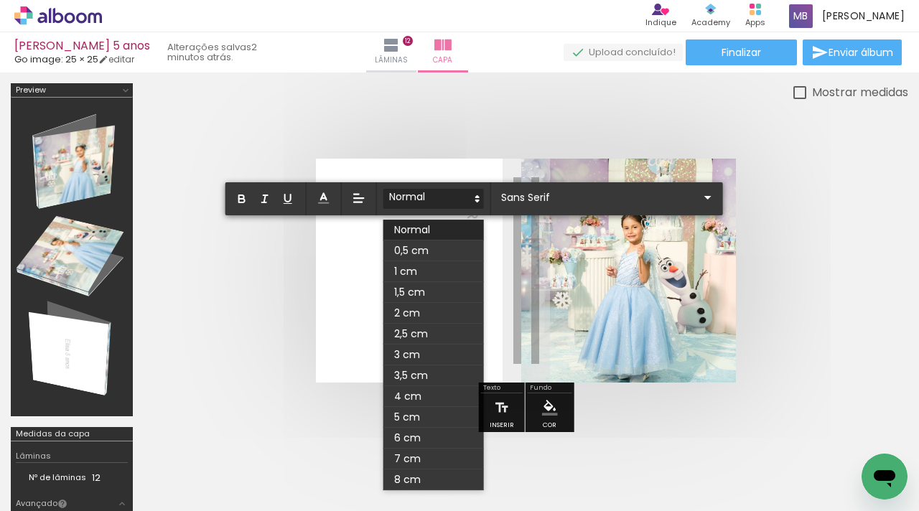
click at [479, 202] on icon at bounding box center [477, 198] width 13 height 13
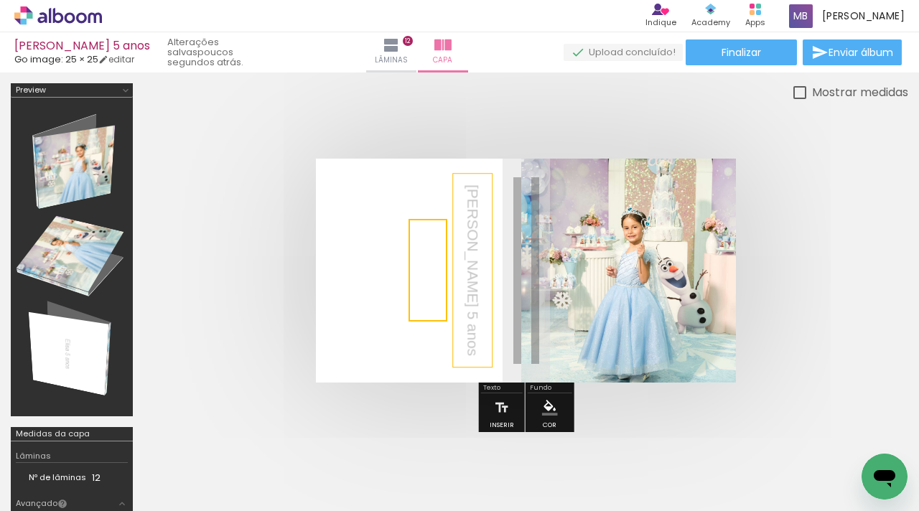
click at [0, 0] on quentale-cover at bounding box center [0, 0] width 0 height 0
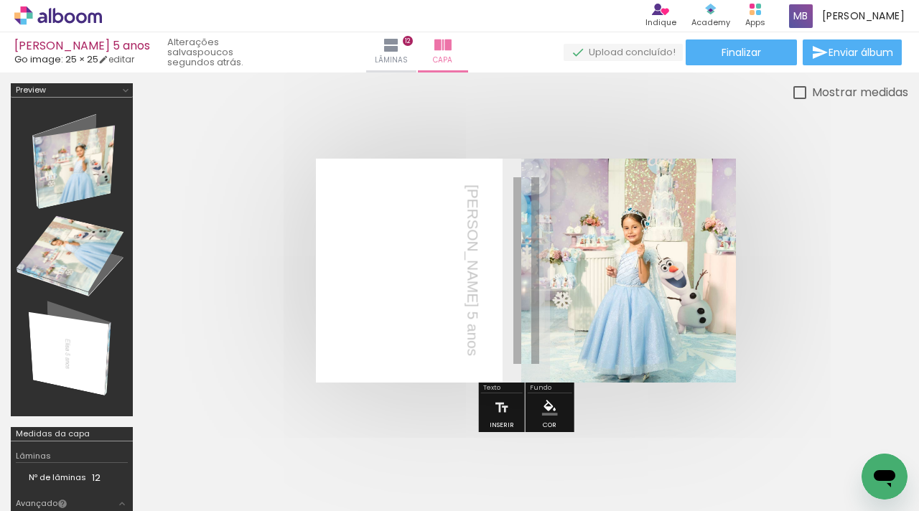
drag, startPoint x: 432, startPoint y: 278, endPoint x: 532, endPoint y: 291, distance: 101.4
click at [0, 0] on album-spread at bounding box center [0, 0] width 0 height 0
click at [0, 0] on quentale-layouter at bounding box center [0, 0] width 0 height 0
click at [462, 252] on p "[PERSON_NAME] 5 anos" at bounding box center [473, 270] width 22 height 172
click at [764, 54] on paper-button "Finalizar" at bounding box center [740, 52] width 111 height 26
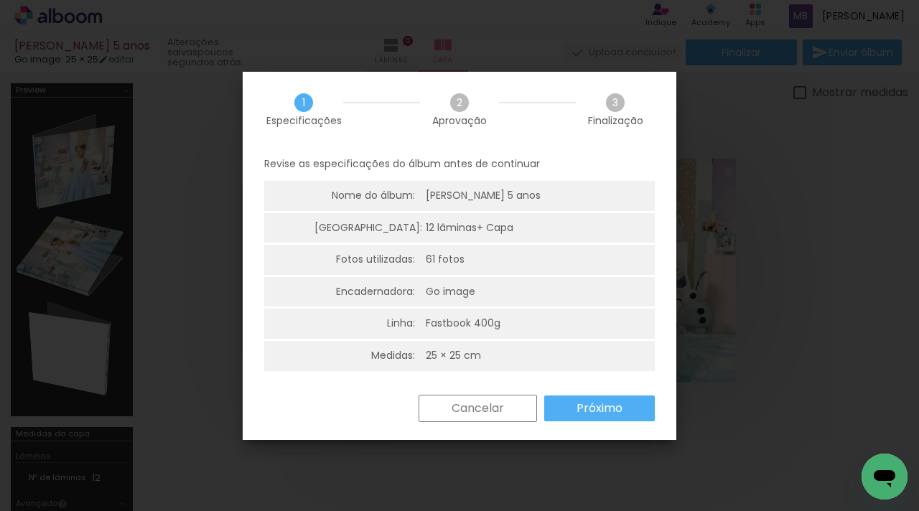
click at [0, 0] on slot "Próximo" at bounding box center [0, 0] width 0 height 0
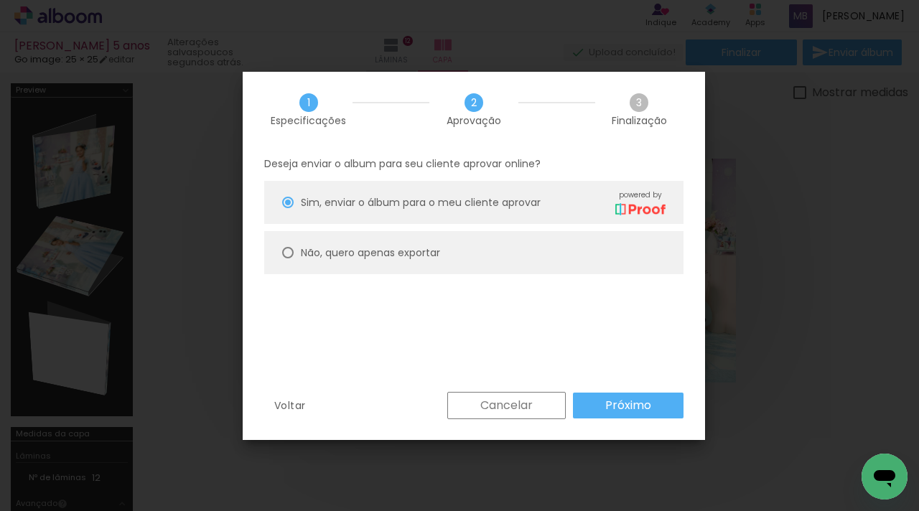
click at [0, 0] on slot "Próximo" at bounding box center [0, 0] width 0 height 0
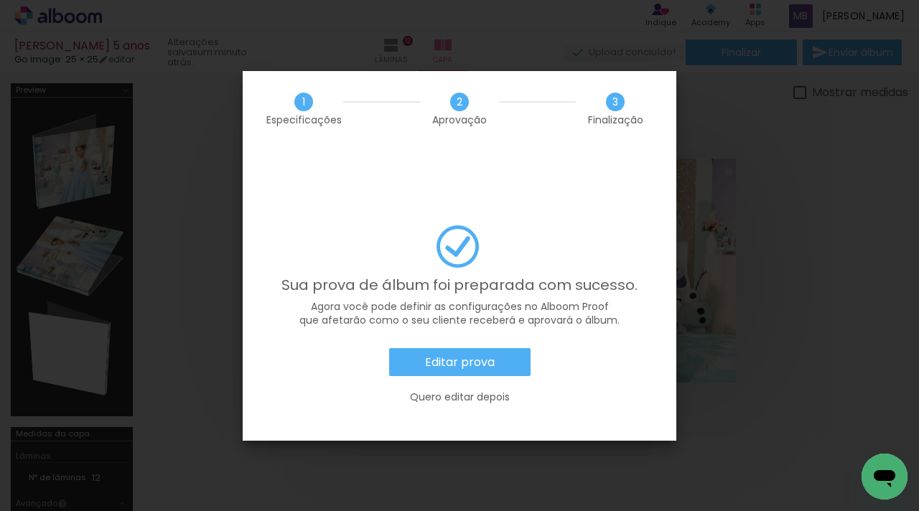
click at [0, 0] on slot "Editar prova" at bounding box center [0, 0] width 0 height 0
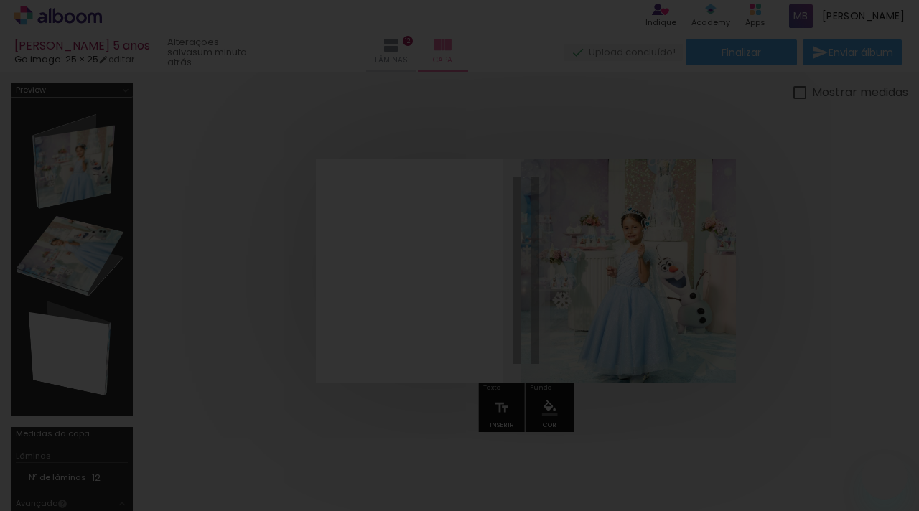
click at [490, 314] on iron-overlay-backdrop at bounding box center [459, 255] width 919 height 511
click at [490, 325] on iron-overlay-backdrop at bounding box center [459, 255] width 919 height 511
click at [469, 332] on iron-overlay-backdrop at bounding box center [459, 255] width 919 height 511
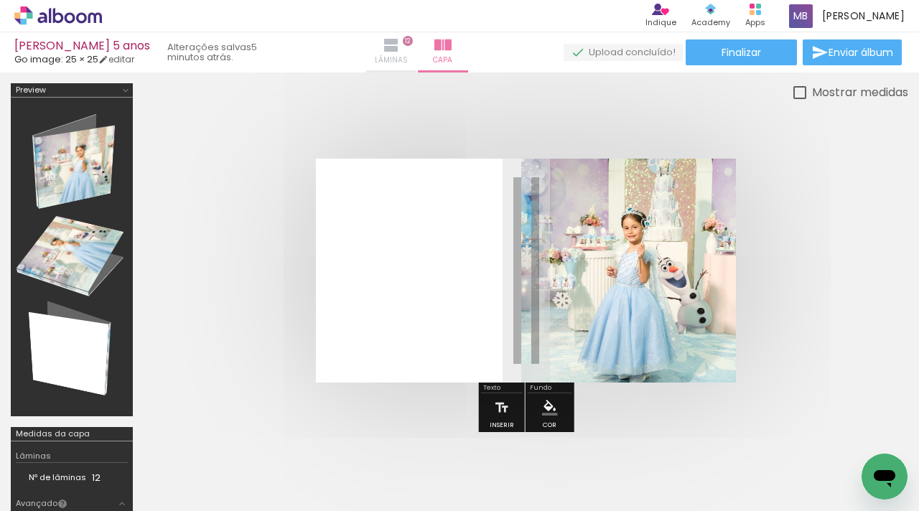
click at [393, 52] on iron-icon at bounding box center [390, 45] width 17 height 17
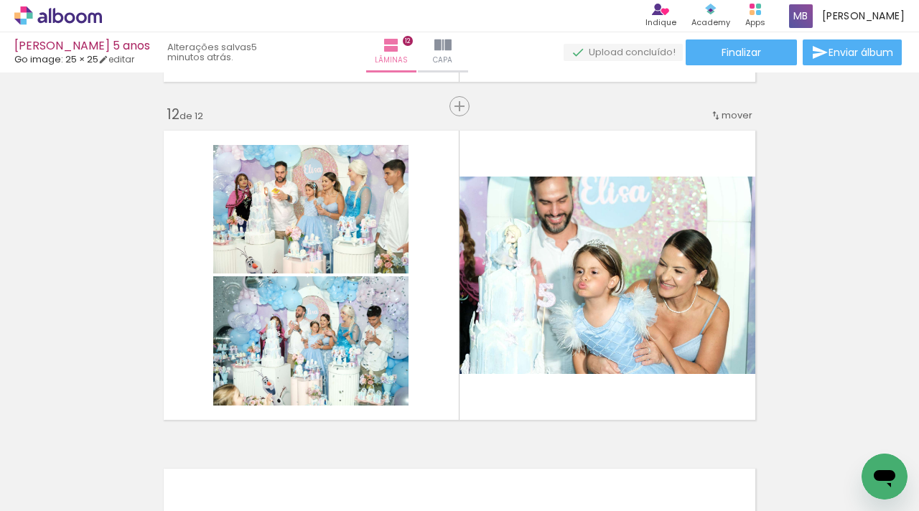
scroll to position [4101, 0]
